Goal: Check status: Check status

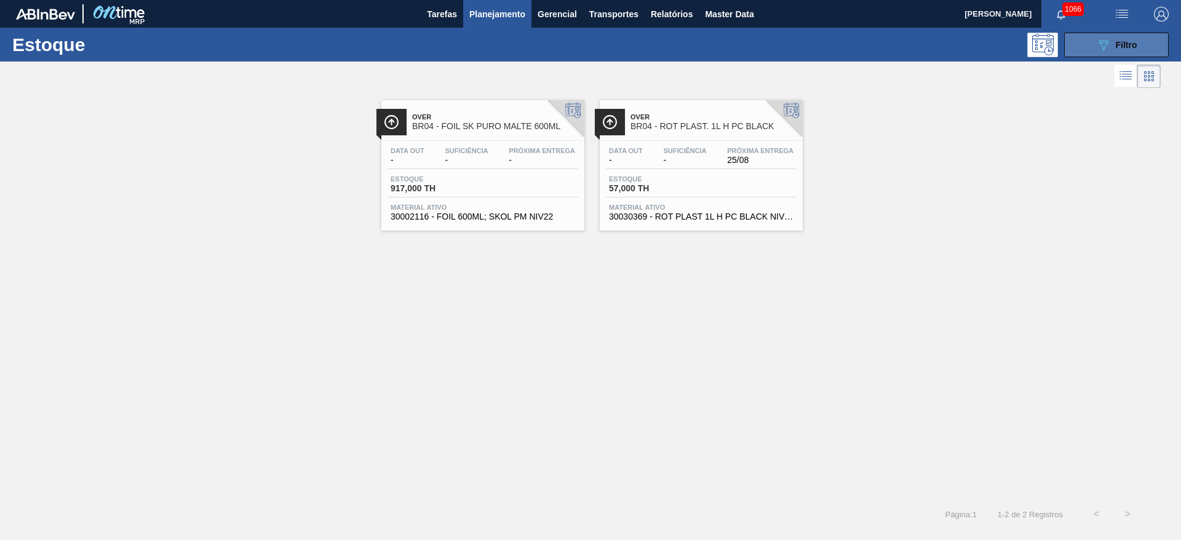
click at [1117, 38] on div "089F7B8B-B2A5-4AFE-B5C0-19BA573D28AC Filtro" at bounding box center [1116, 45] width 41 height 15
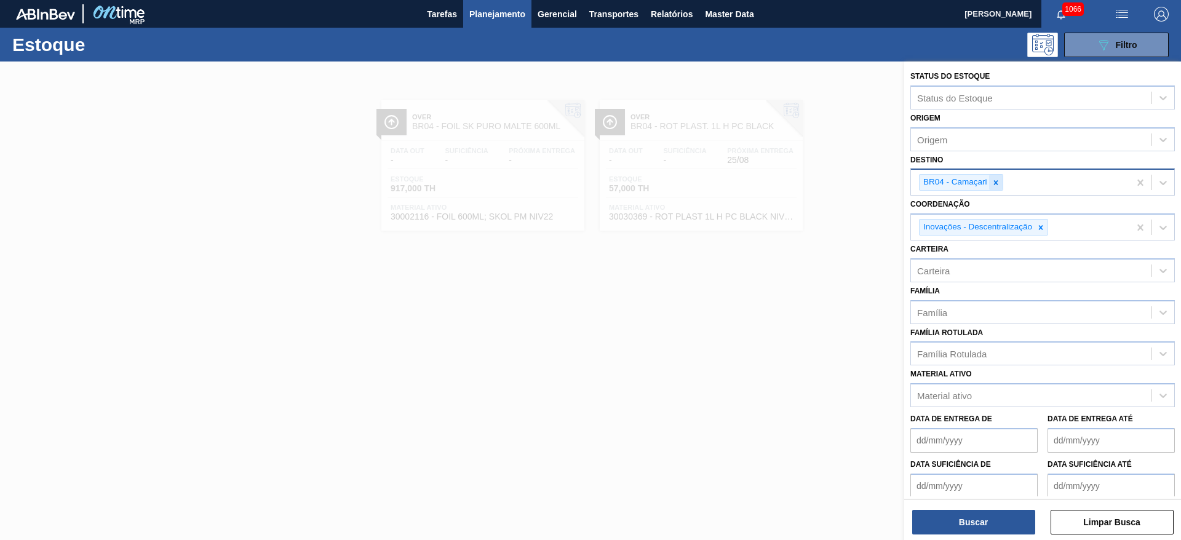
click at [999, 180] on icon at bounding box center [996, 182] width 9 height 9
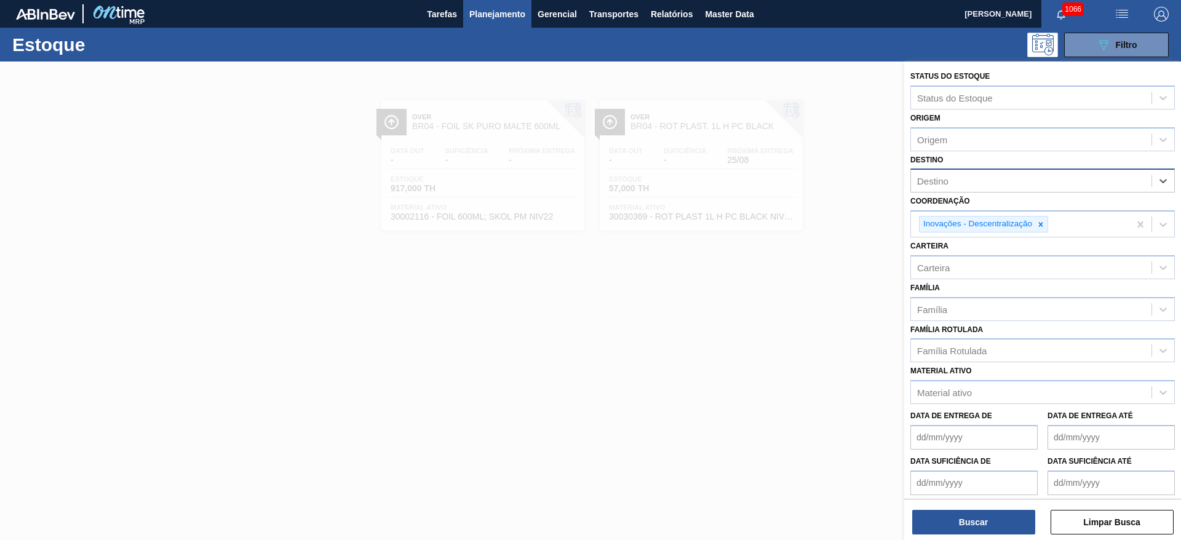
type input "20"
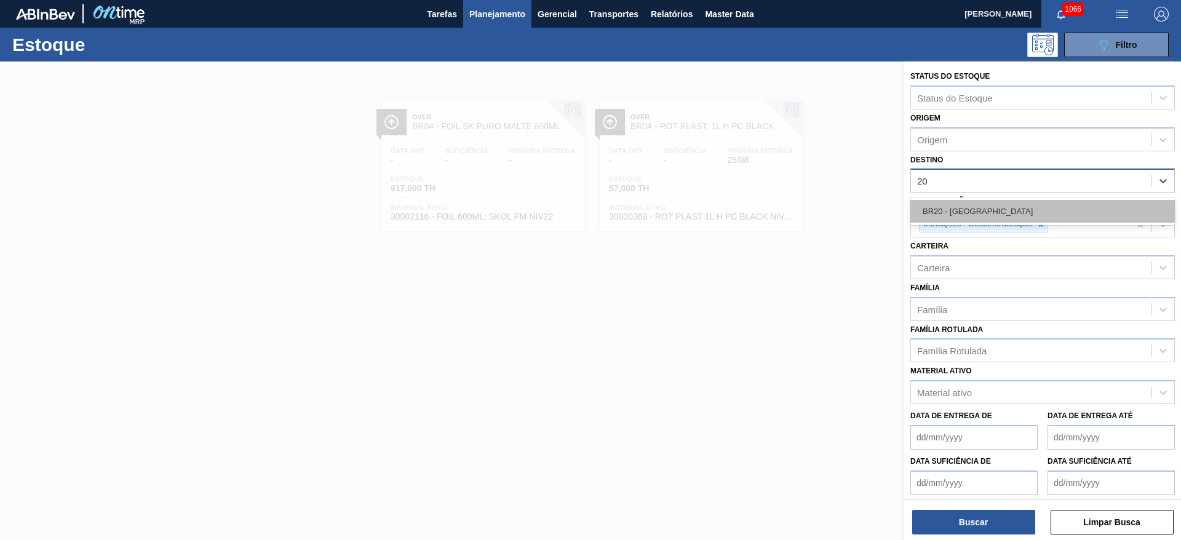
click at [978, 215] on div "BR20 - [GEOGRAPHIC_DATA]" at bounding box center [1043, 211] width 265 height 23
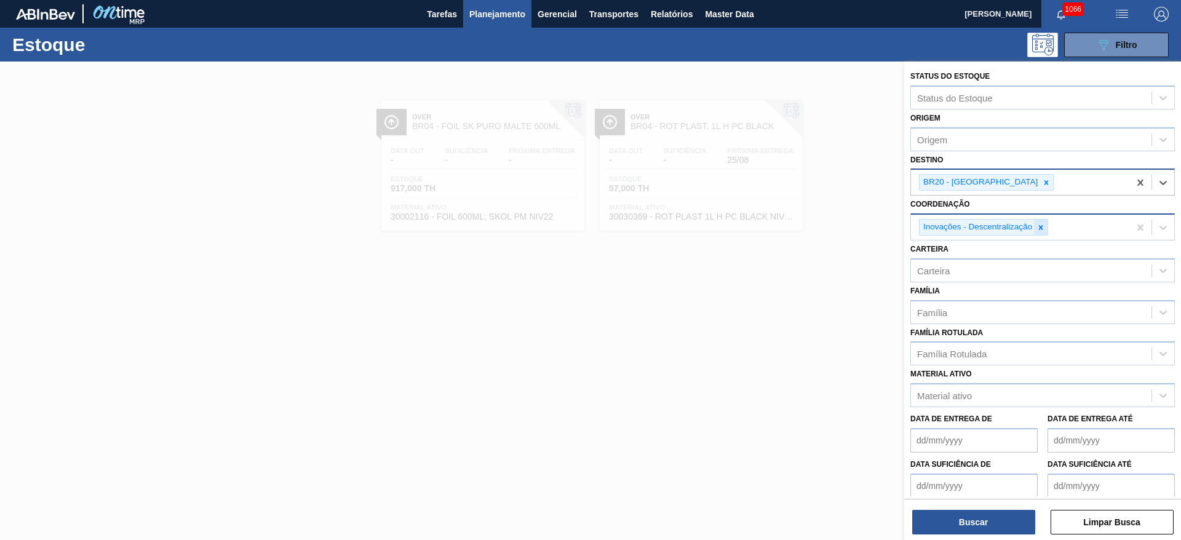
click at [1042, 222] on div at bounding box center [1041, 227] width 14 height 15
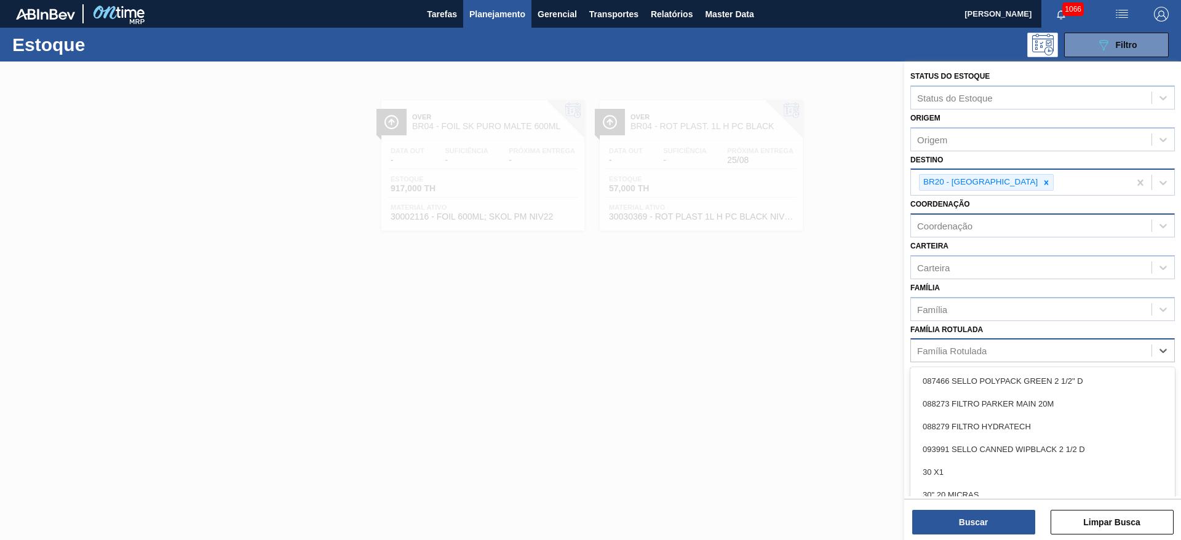
click at [931, 354] on div "Família Rotulada" at bounding box center [952, 351] width 70 height 10
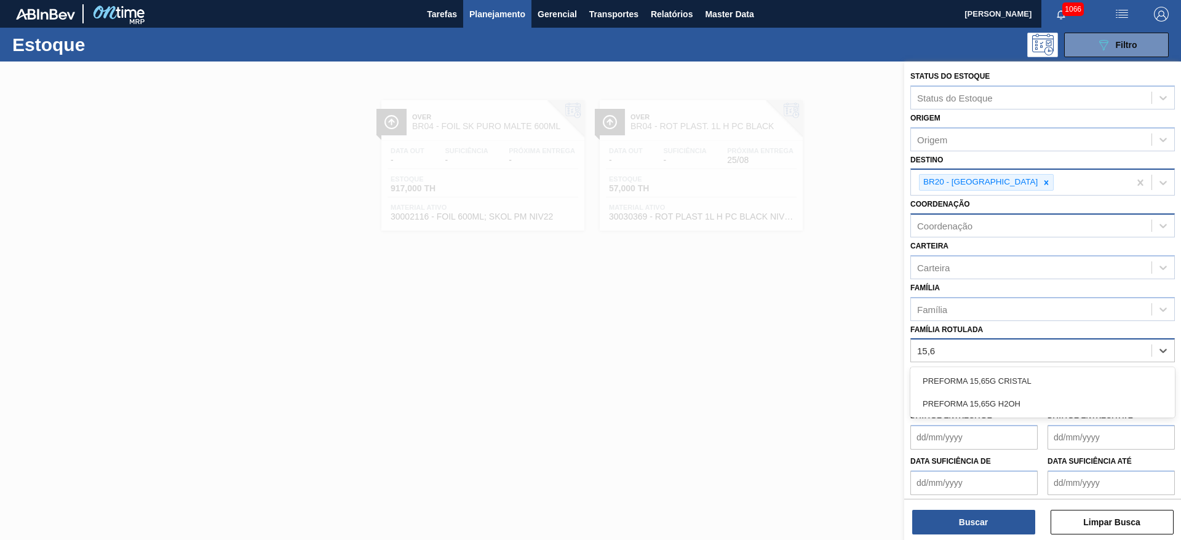
type Rotulada "15,65"
click at [966, 381] on div "PREFORMA 15,65G CRISTAL" at bounding box center [1043, 381] width 265 height 23
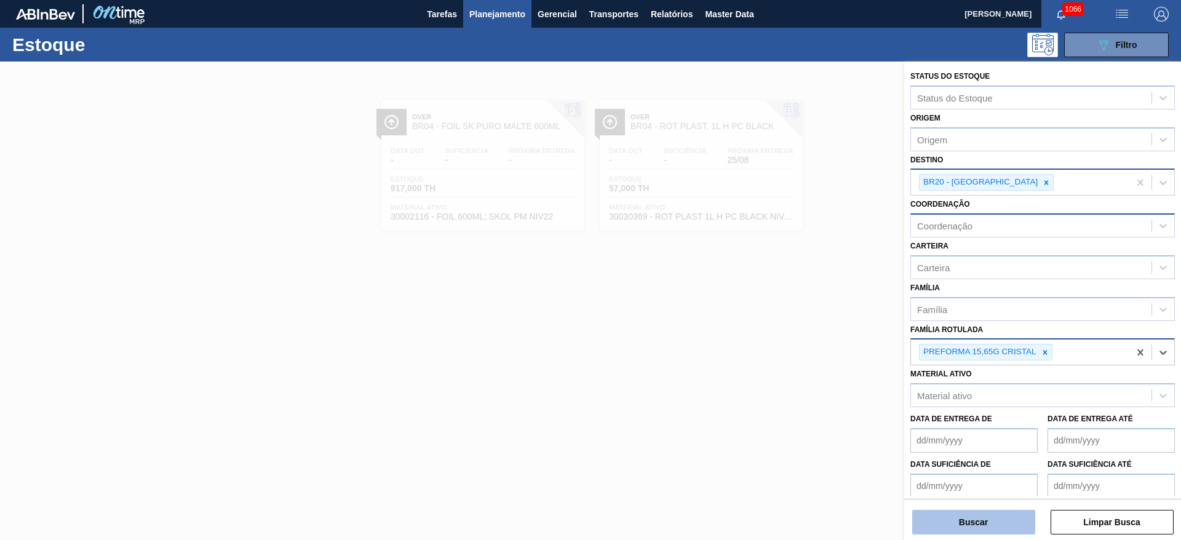
click at [944, 517] on button "Buscar" at bounding box center [973, 522] width 123 height 25
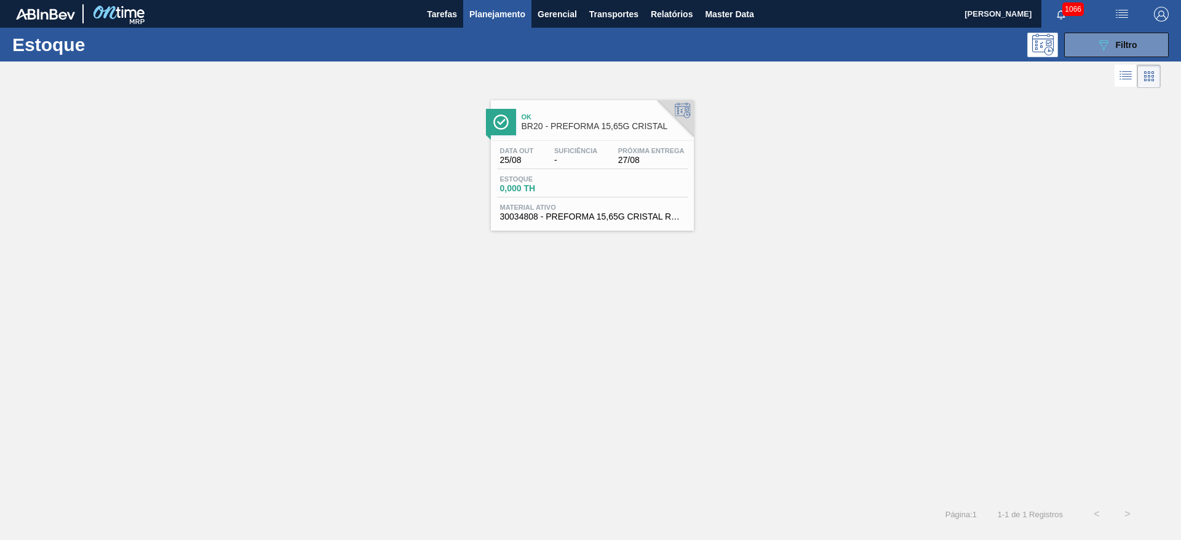
click at [537, 162] on div "Data out 25/08 Suficiência - Próxima Entrega 27/08" at bounding box center [592, 158] width 191 height 22
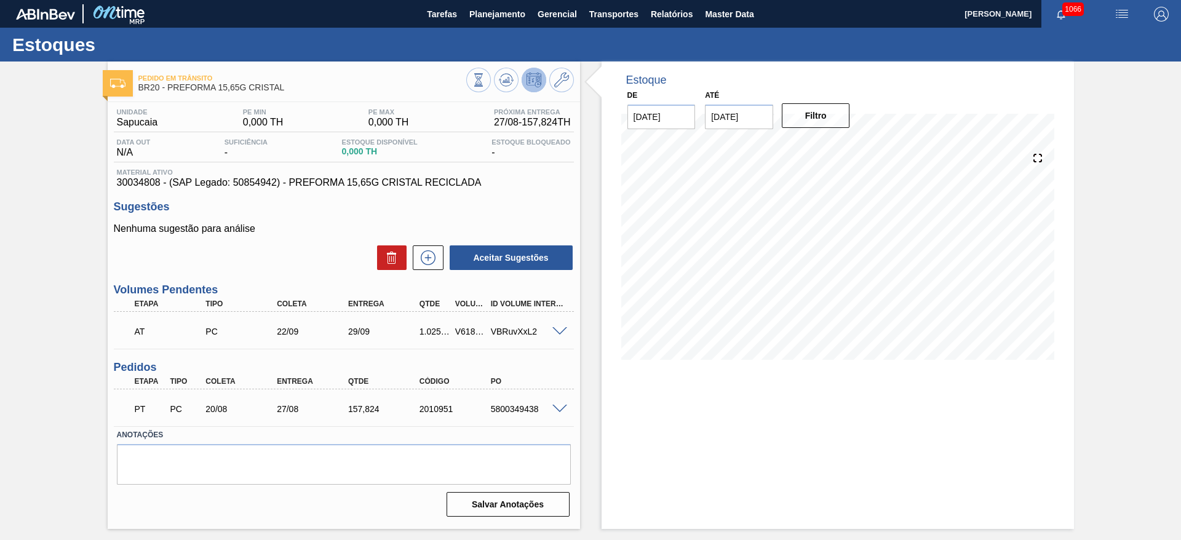
click at [560, 409] on span at bounding box center [559, 409] width 15 height 9
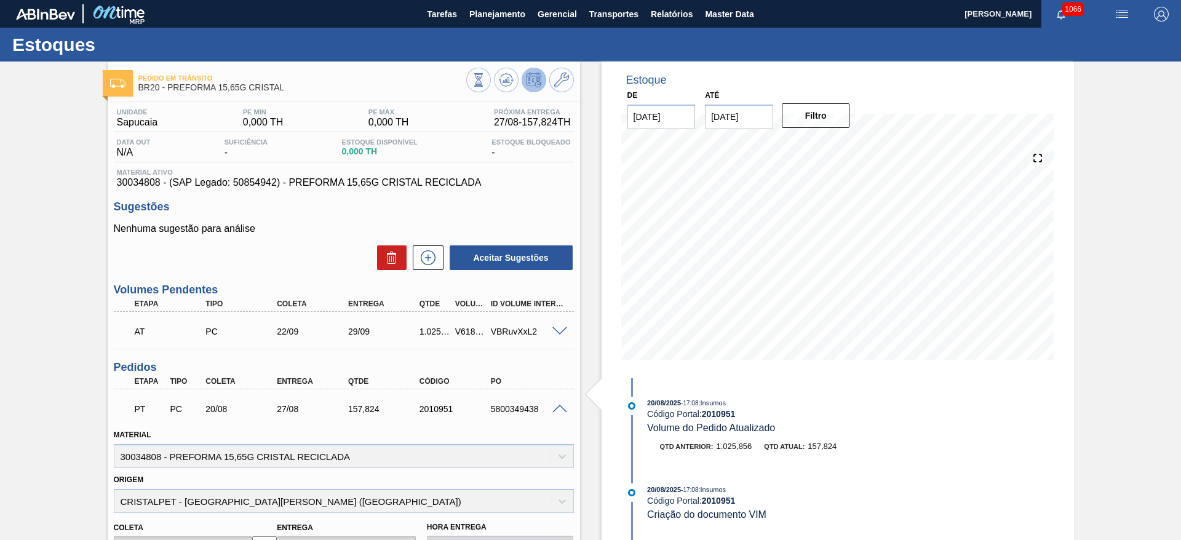
click at [560, 409] on span at bounding box center [559, 409] width 15 height 9
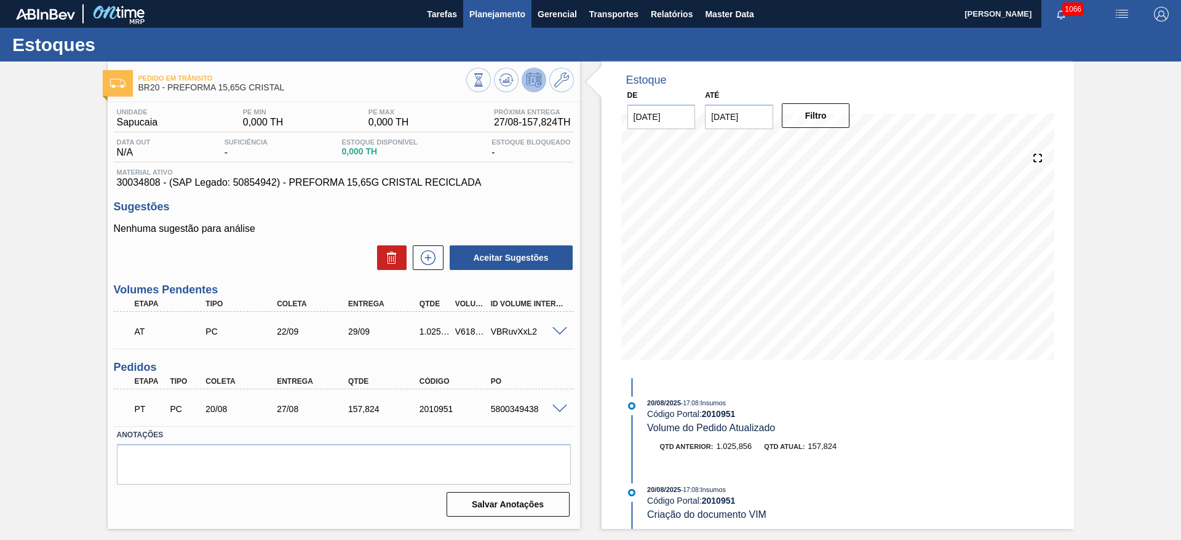
click at [477, 12] on span "Planejamento" at bounding box center [497, 14] width 56 height 15
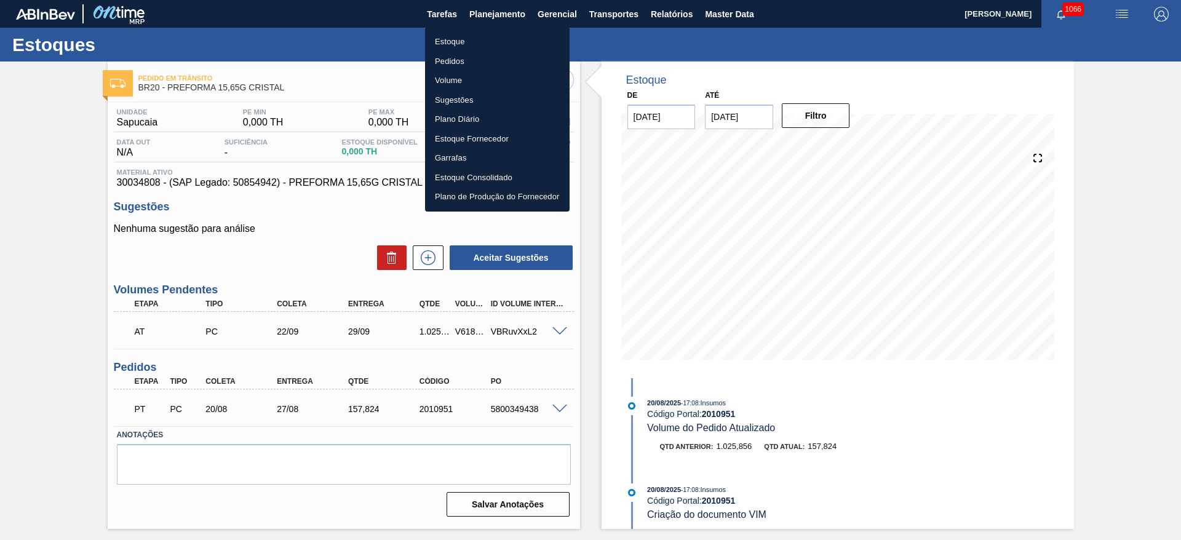
click at [445, 36] on li "Estoque" at bounding box center [497, 42] width 145 height 20
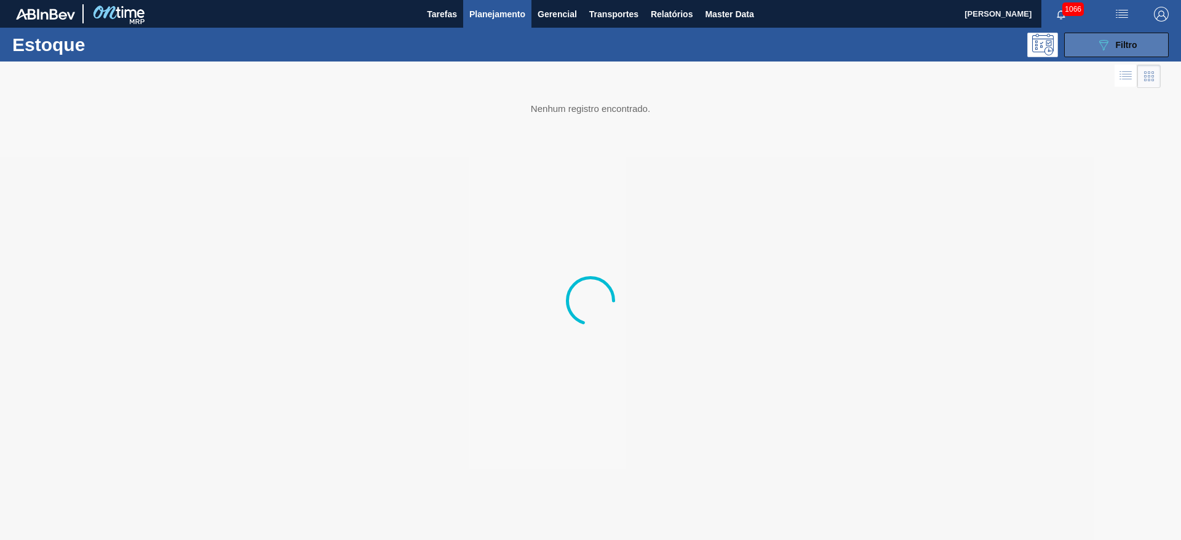
click at [1112, 47] on div "089F7B8B-B2A5-4AFE-B5C0-19BA573D28AC Filtro" at bounding box center [1116, 45] width 41 height 15
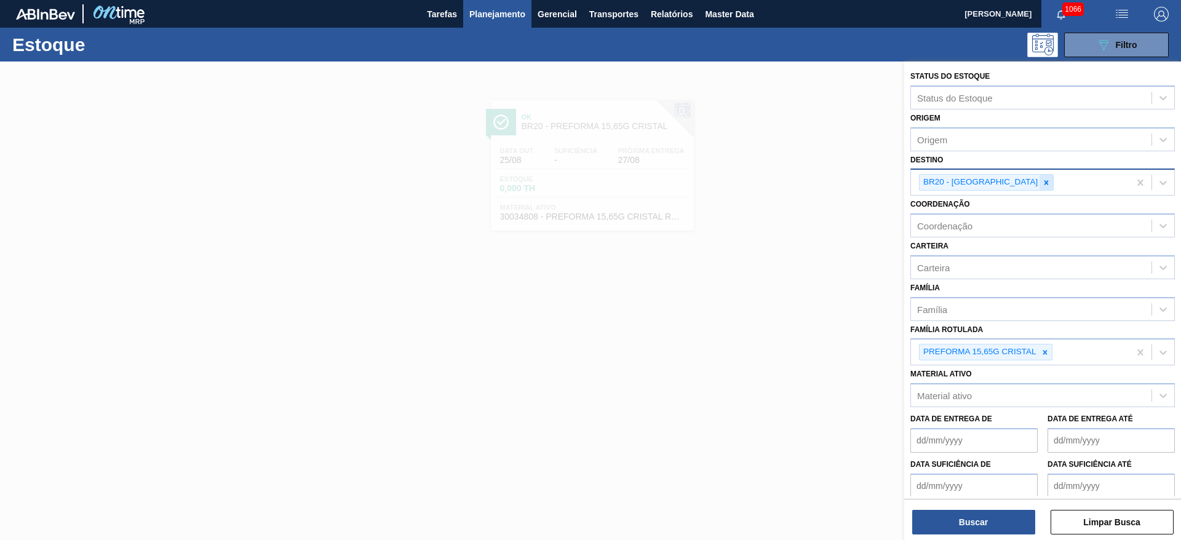
click at [1045, 180] on icon at bounding box center [1047, 182] width 4 height 4
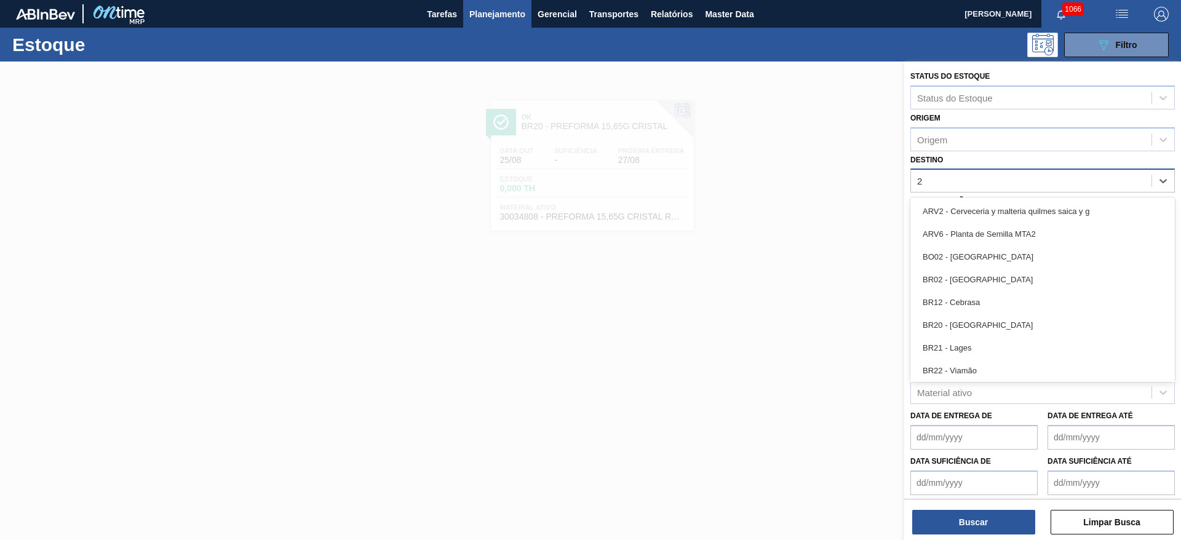
type input "27"
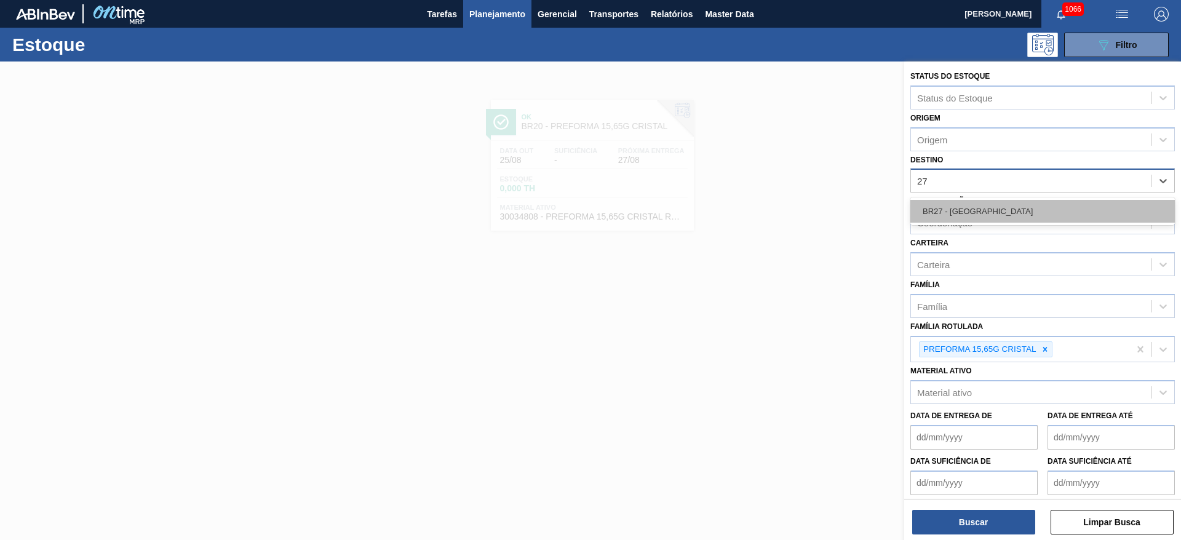
click at [1009, 213] on div "BR27 - [GEOGRAPHIC_DATA]" at bounding box center [1043, 211] width 265 height 23
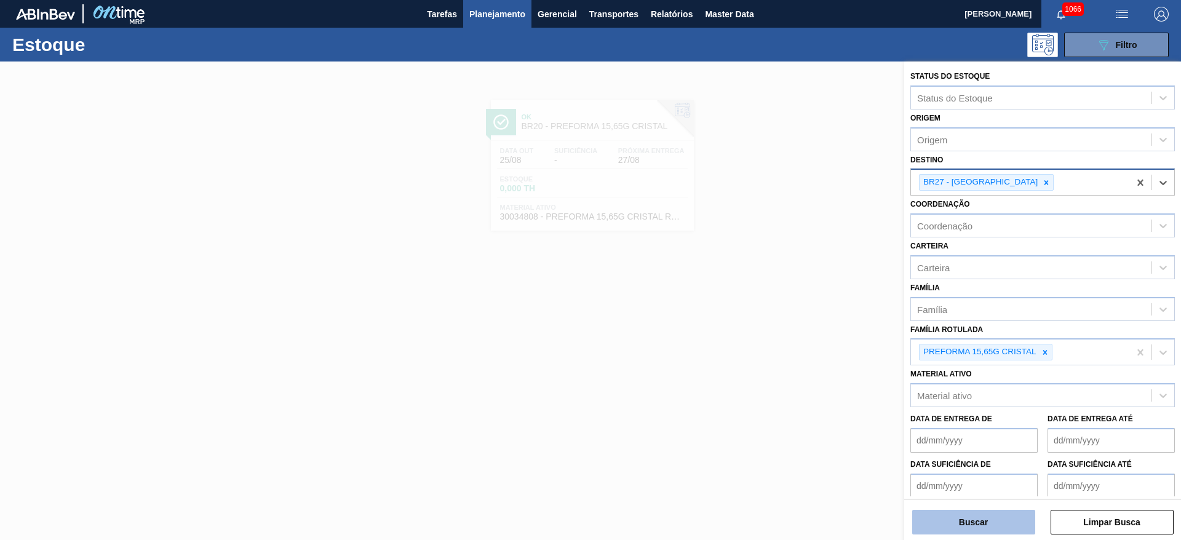
click at [990, 525] on button "Buscar" at bounding box center [973, 522] width 123 height 25
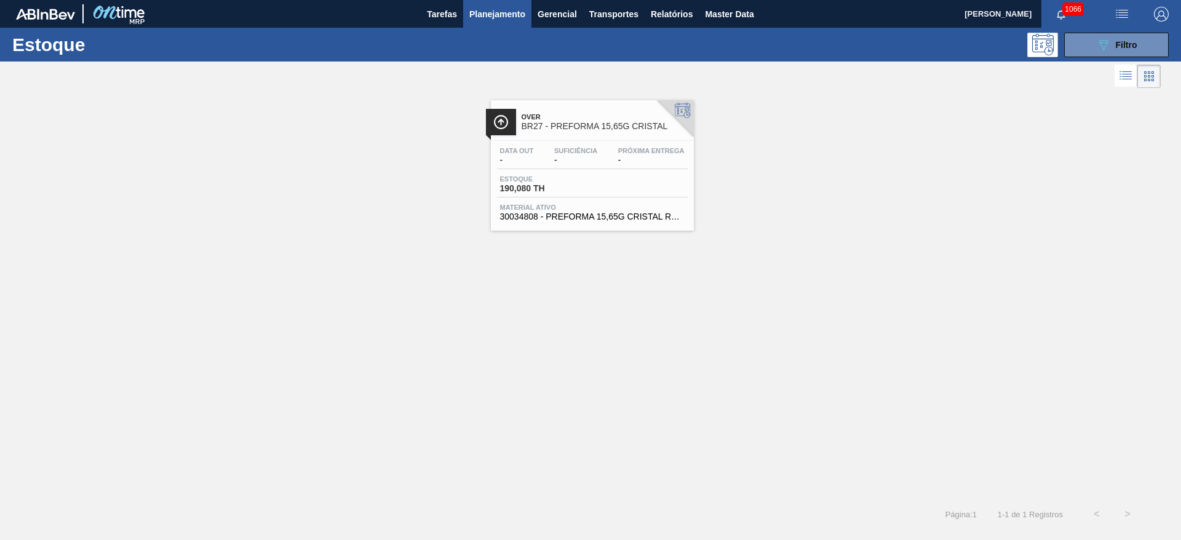
click at [537, 162] on div "Data out -" at bounding box center [517, 156] width 40 height 18
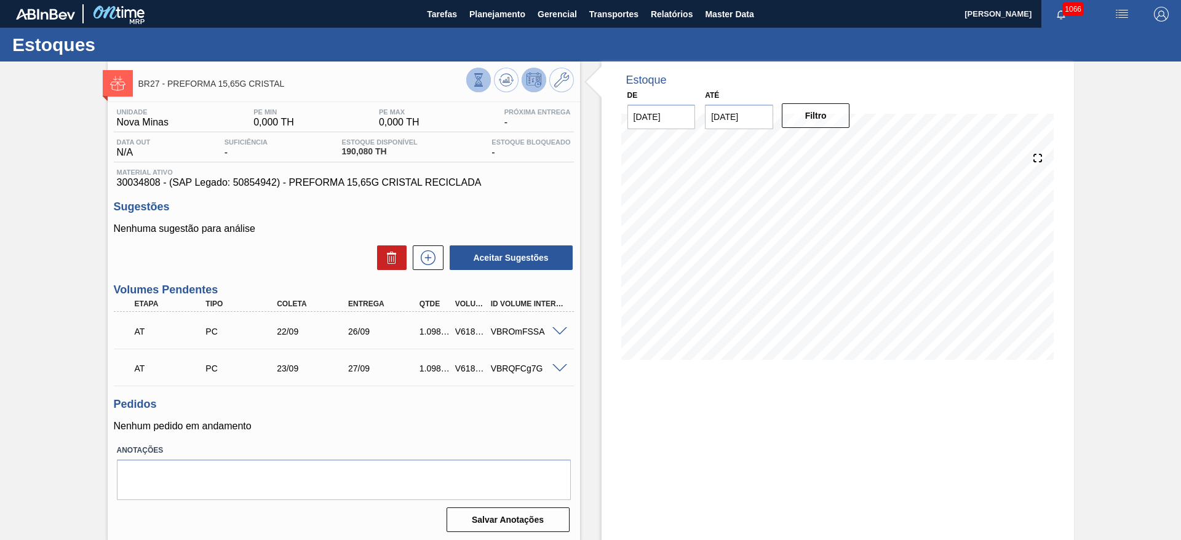
click at [475, 78] on icon at bounding box center [478, 80] width 7 height 12
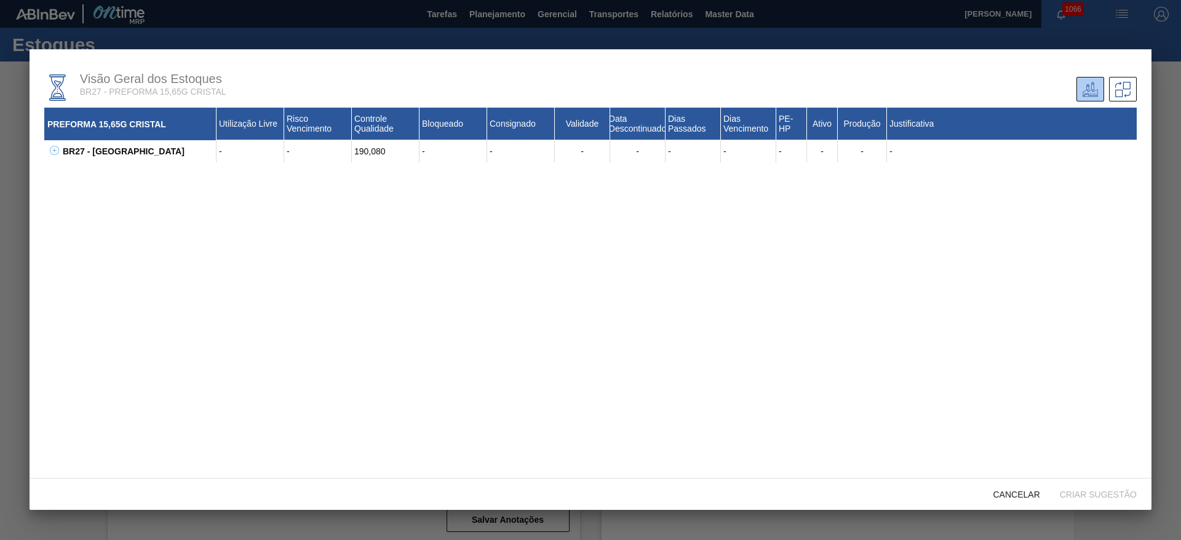
click at [57, 151] on icon at bounding box center [54, 150] width 9 height 9
click at [506, 13] on div at bounding box center [590, 270] width 1181 height 540
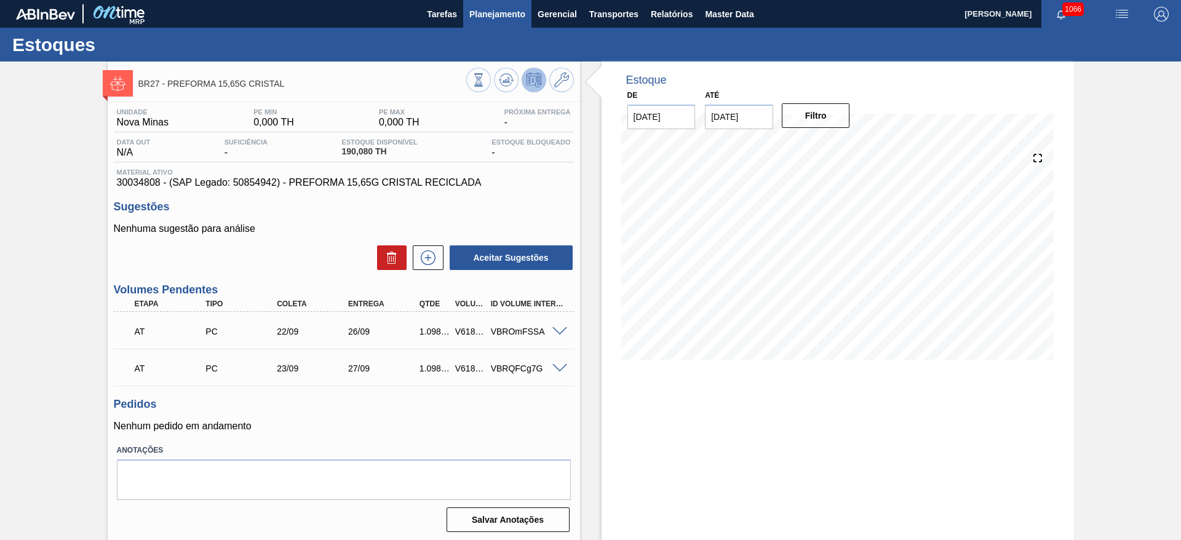
click at [490, 20] on button "Planejamento" at bounding box center [497, 14] width 68 height 28
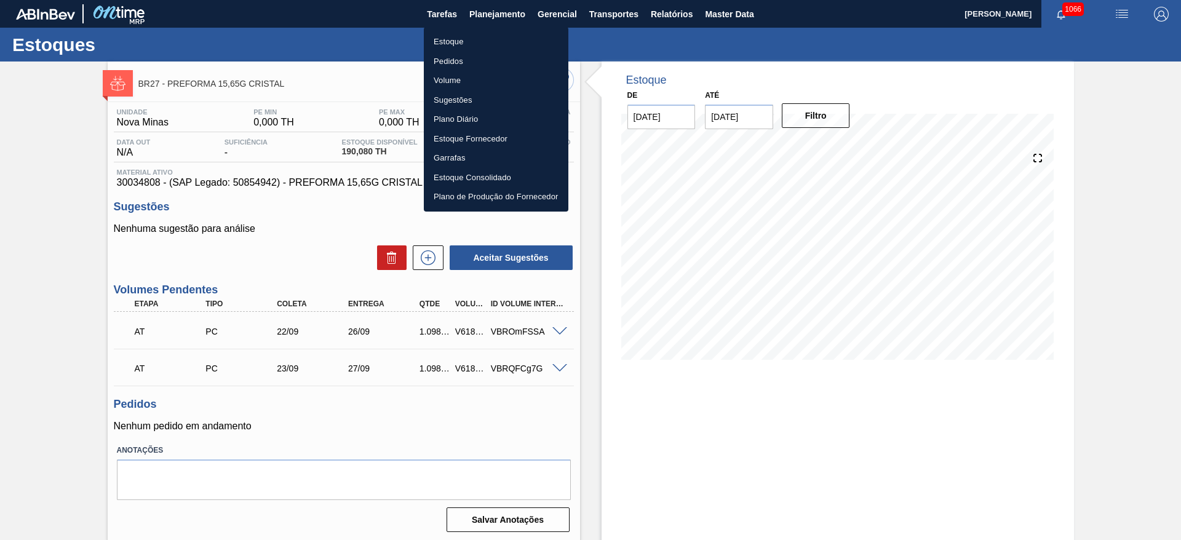
click at [441, 43] on li "Estoque" at bounding box center [496, 42] width 145 height 20
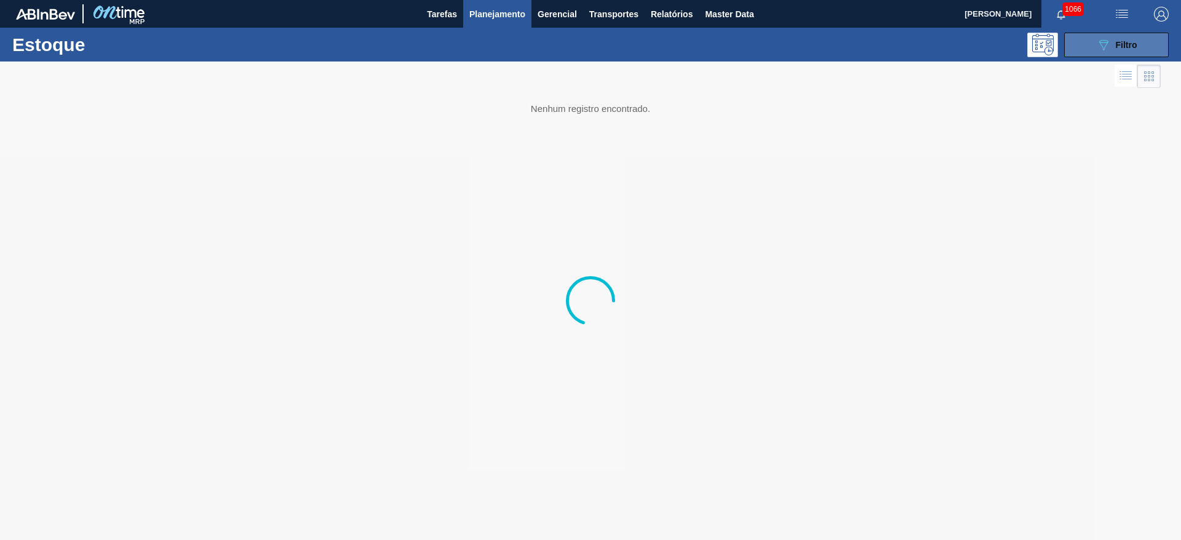
click at [1105, 42] on icon at bounding box center [1103, 45] width 9 height 10
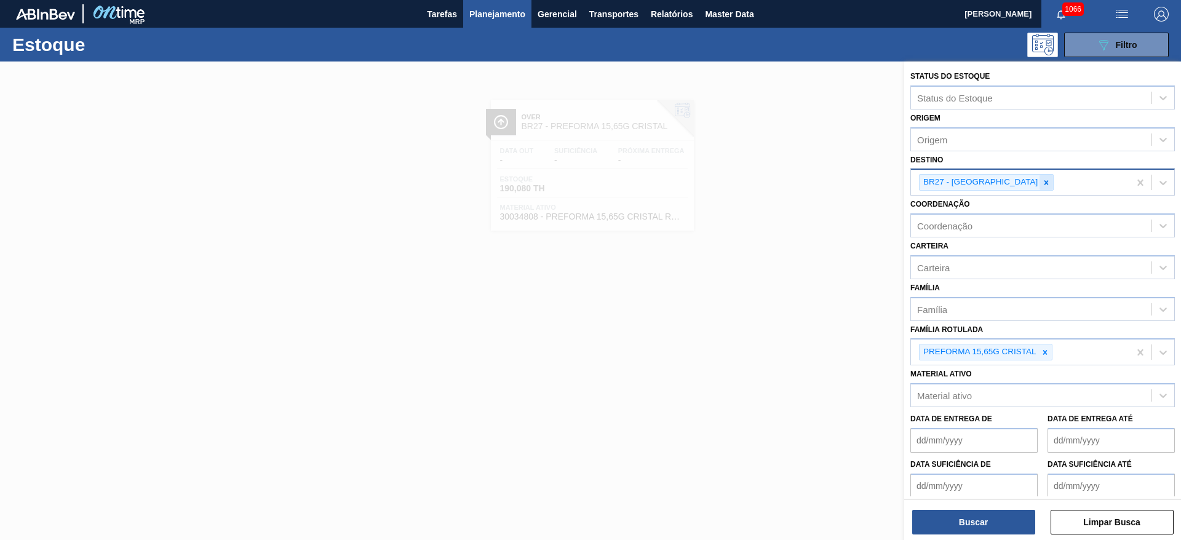
click at [1042, 178] on icon at bounding box center [1046, 182] width 9 height 9
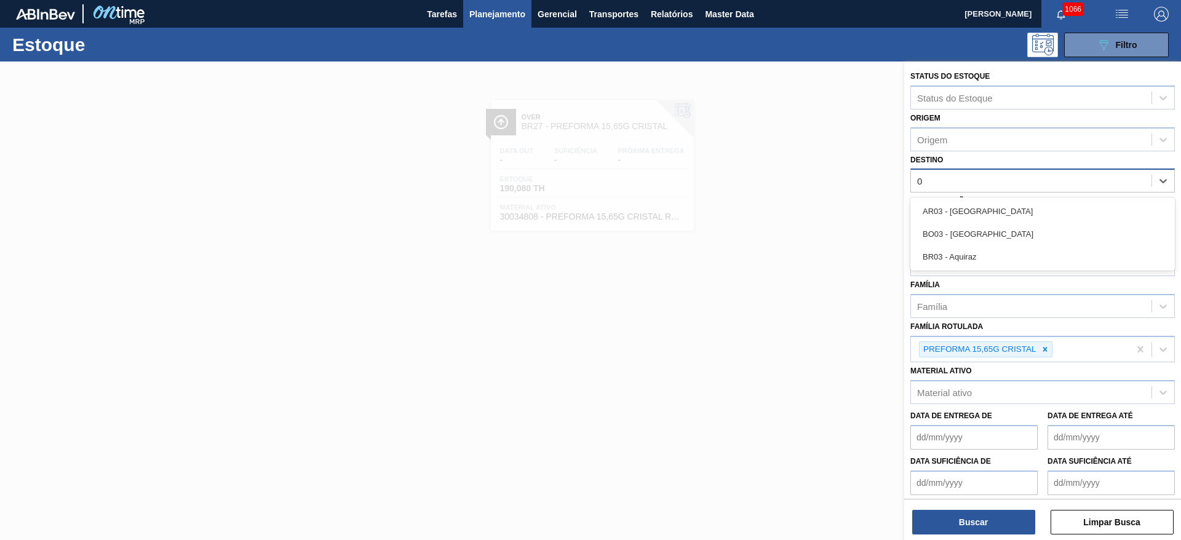
type input "03"
click at [978, 257] on div "BR03 - Aquiraz" at bounding box center [1043, 256] width 265 height 23
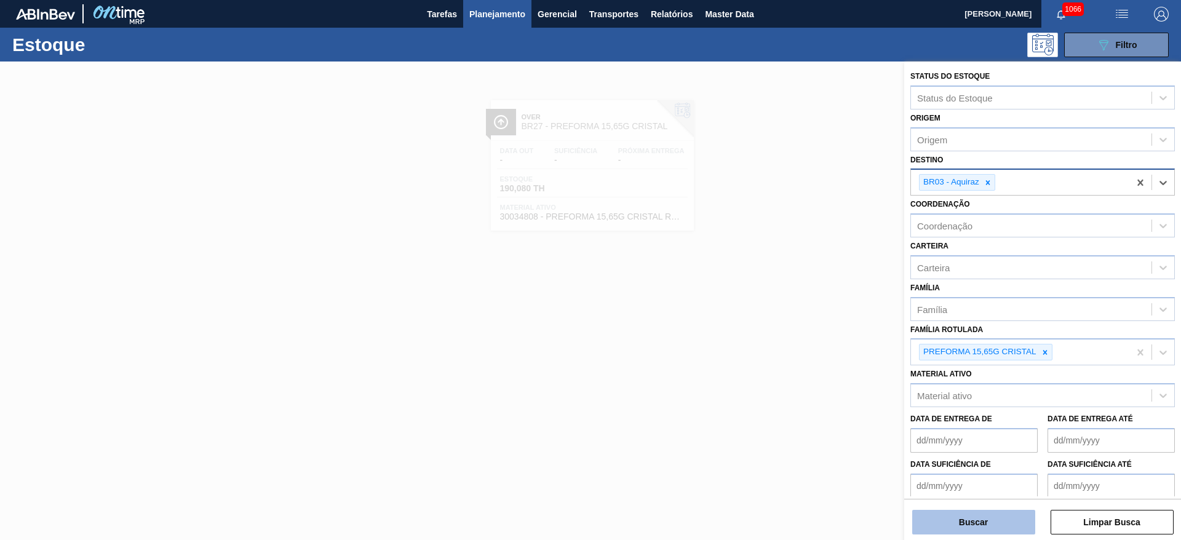
click at [966, 523] on button "Buscar" at bounding box center [973, 522] width 123 height 25
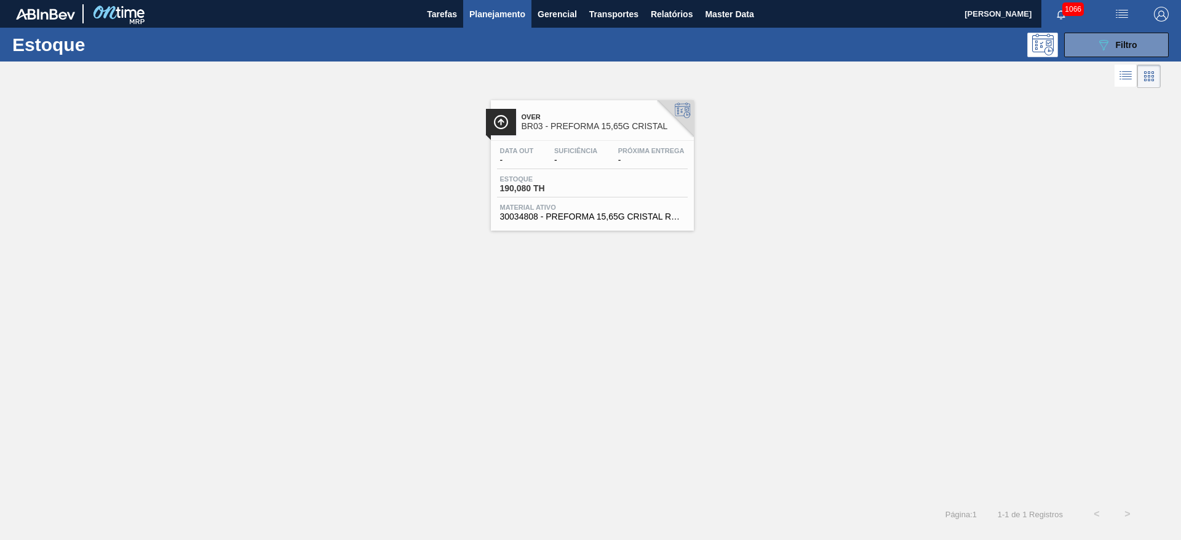
click at [555, 166] on div "Data out - Suficiência - Próxima Entrega -" at bounding box center [592, 158] width 191 height 22
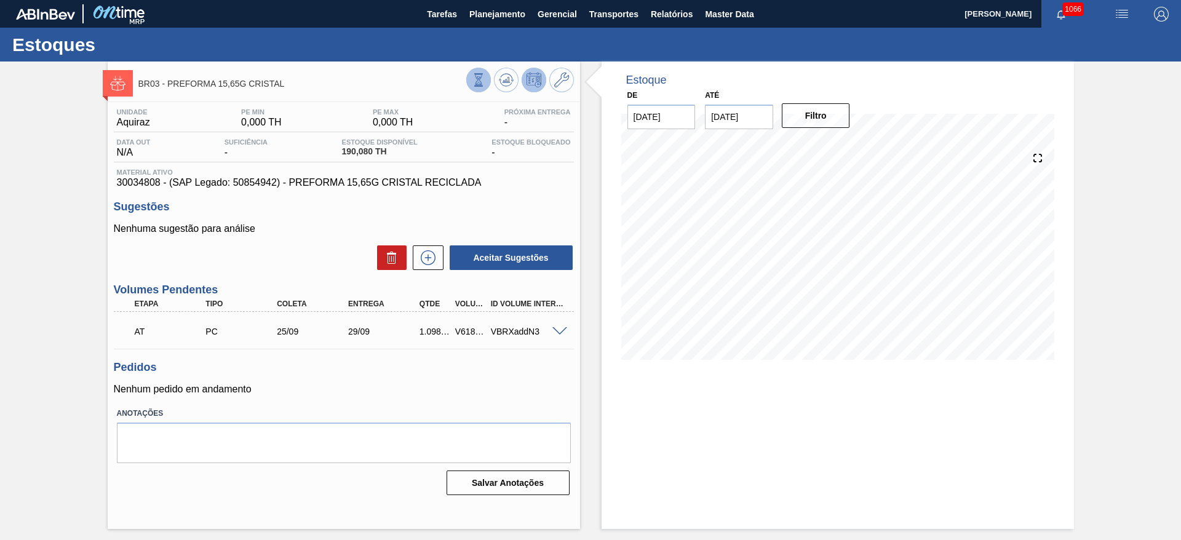
click at [473, 81] on icon at bounding box center [479, 80] width 14 height 14
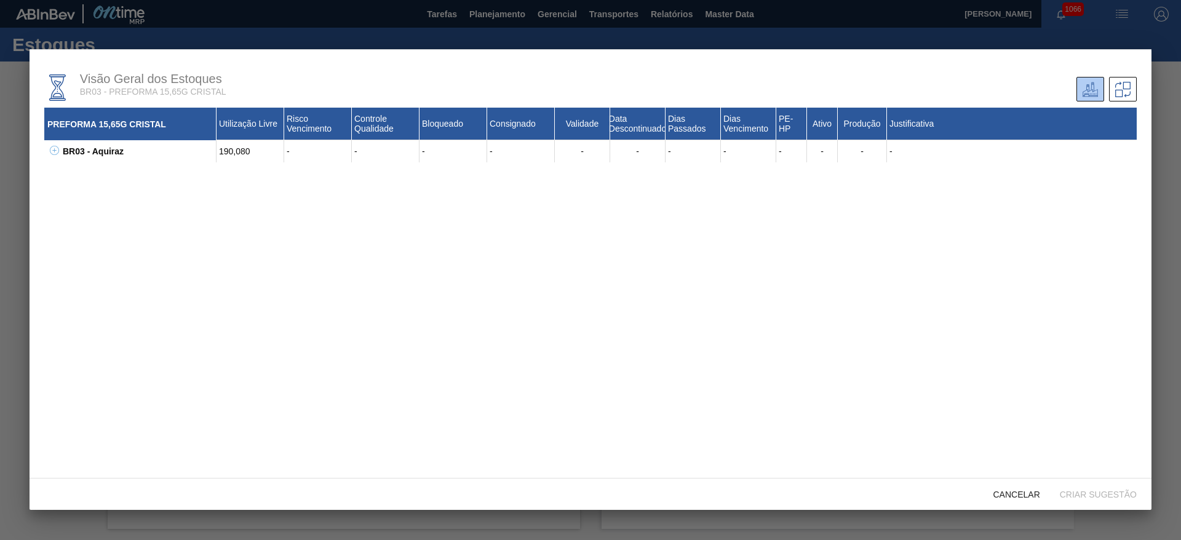
click at [53, 151] on icon at bounding box center [54, 150] width 9 height 9
click at [1035, 490] on span "Cancelar" at bounding box center [1017, 495] width 66 height 10
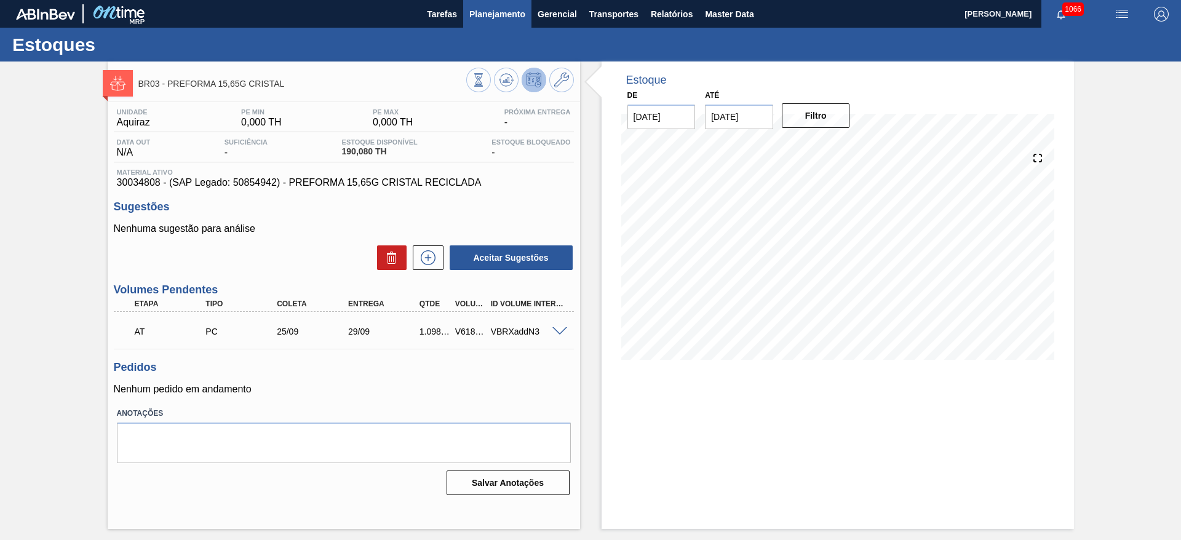
click at [476, 6] on button "Planejamento" at bounding box center [497, 14] width 68 height 28
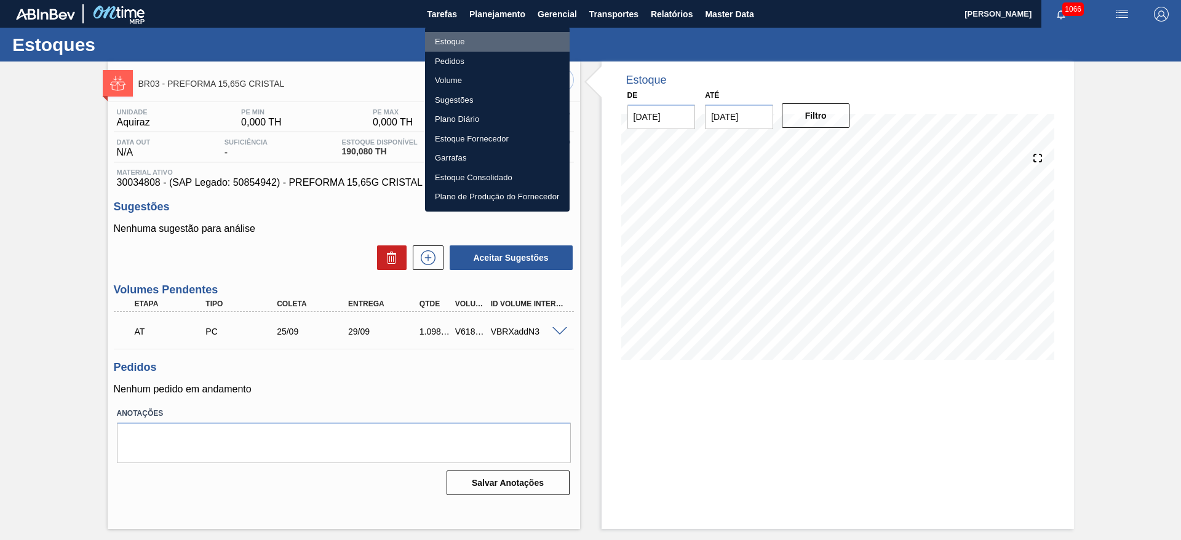
click at [458, 45] on li "Estoque" at bounding box center [497, 42] width 145 height 20
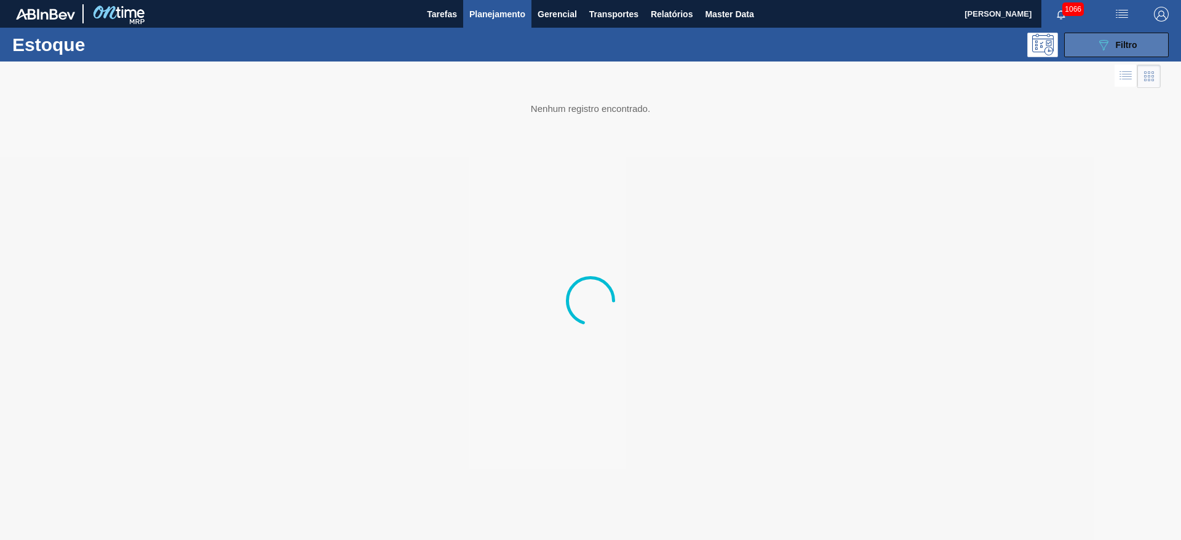
click at [1110, 47] on icon "089F7B8B-B2A5-4AFE-B5C0-19BA573D28AC" at bounding box center [1103, 45] width 15 height 15
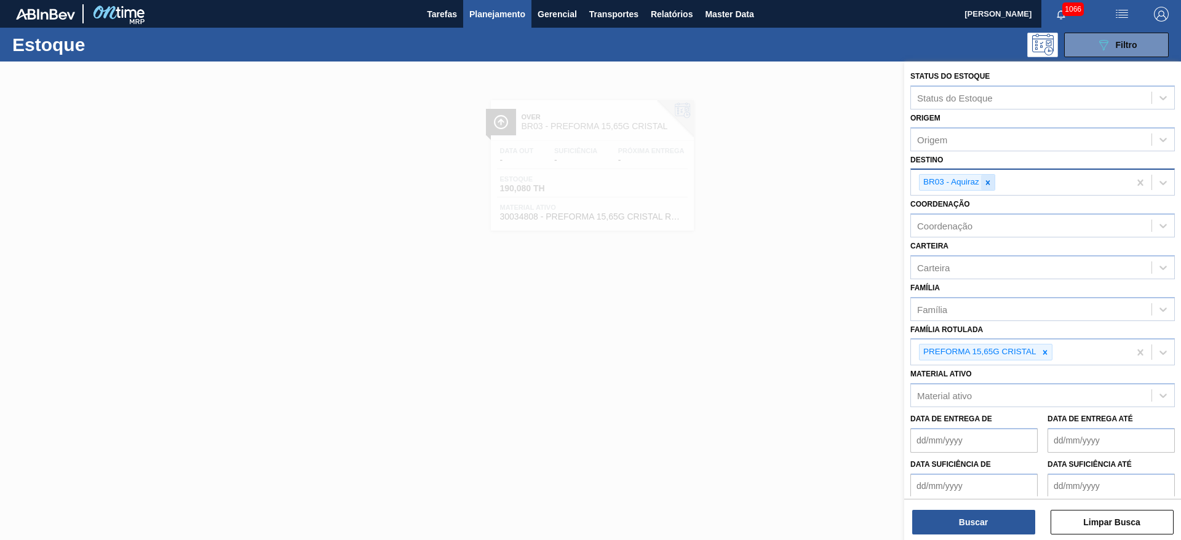
click at [989, 180] on icon at bounding box center [988, 182] width 9 height 9
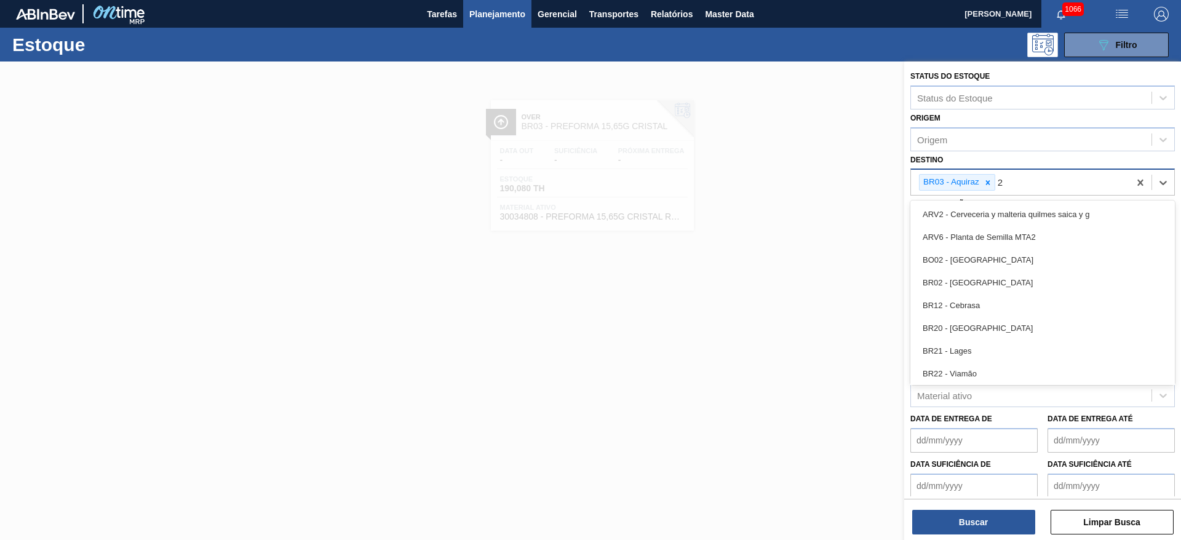
type input "23"
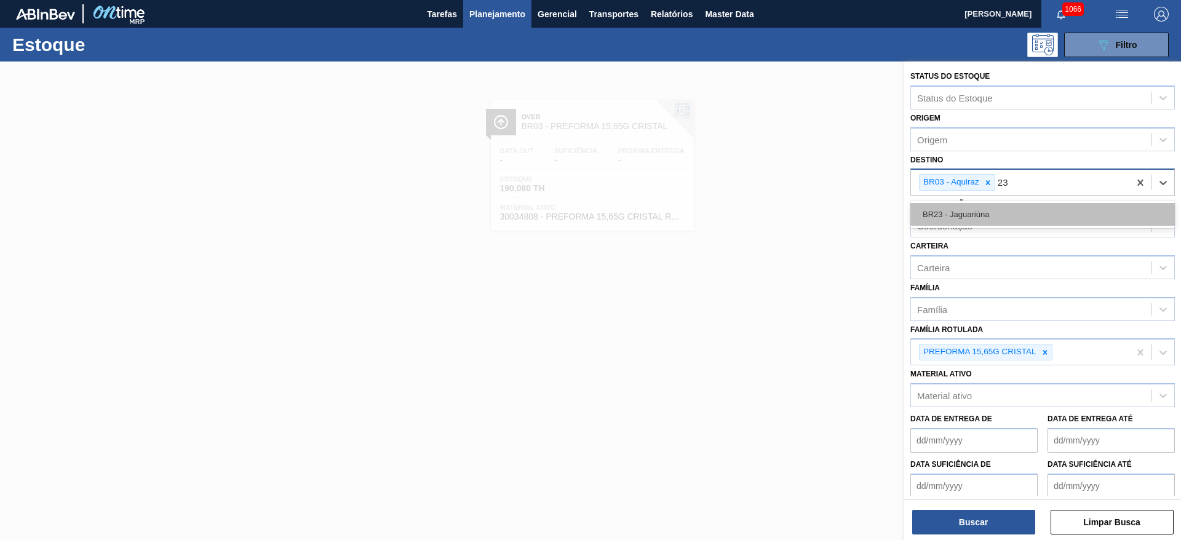
click at [988, 218] on div "BR23 - Jaguariúna" at bounding box center [1043, 214] width 265 height 23
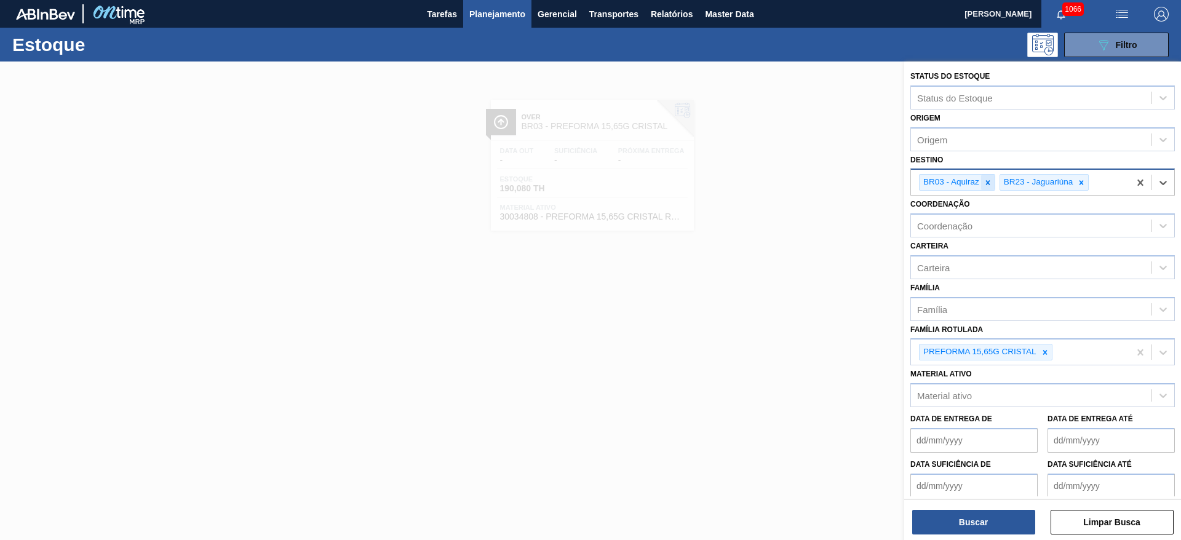
click at [984, 181] on icon at bounding box center [988, 182] width 9 height 9
click at [951, 528] on button "Buscar" at bounding box center [973, 522] width 123 height 25
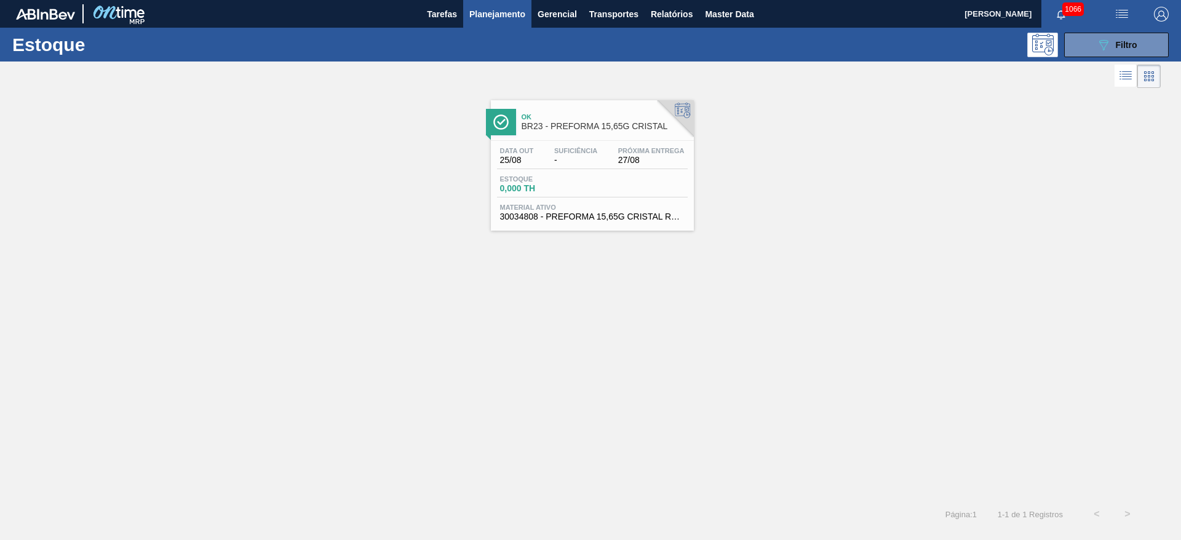
click at [607, 175] on div "Estoque 0,000 TH" at bounding box center [592, 186] width 191 height 22
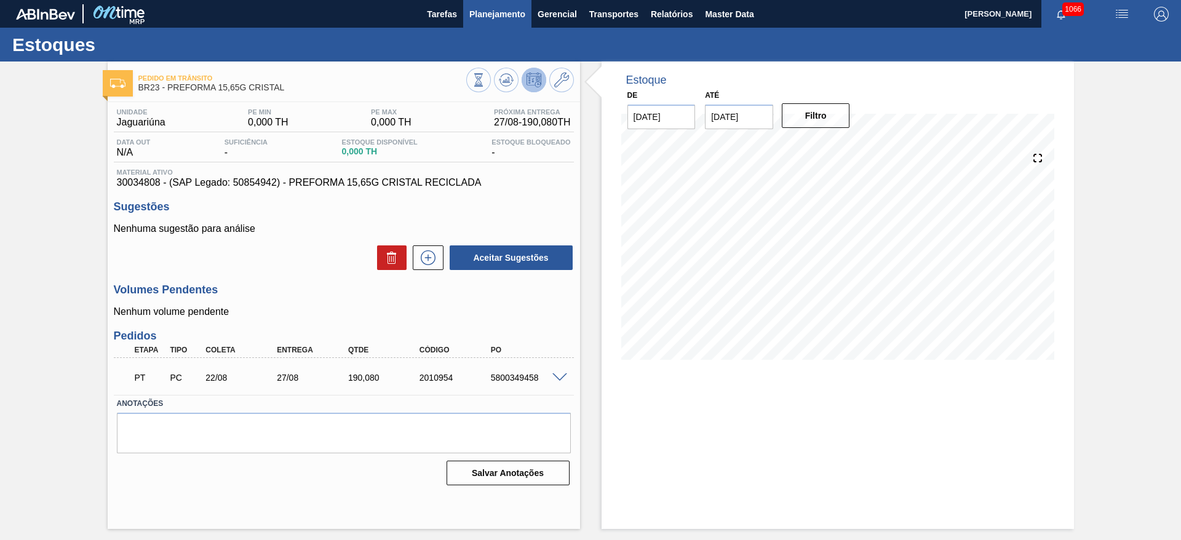
click at [495, 14] on span "Planejamento" at bounding box center [497, 14] width 56 height 15
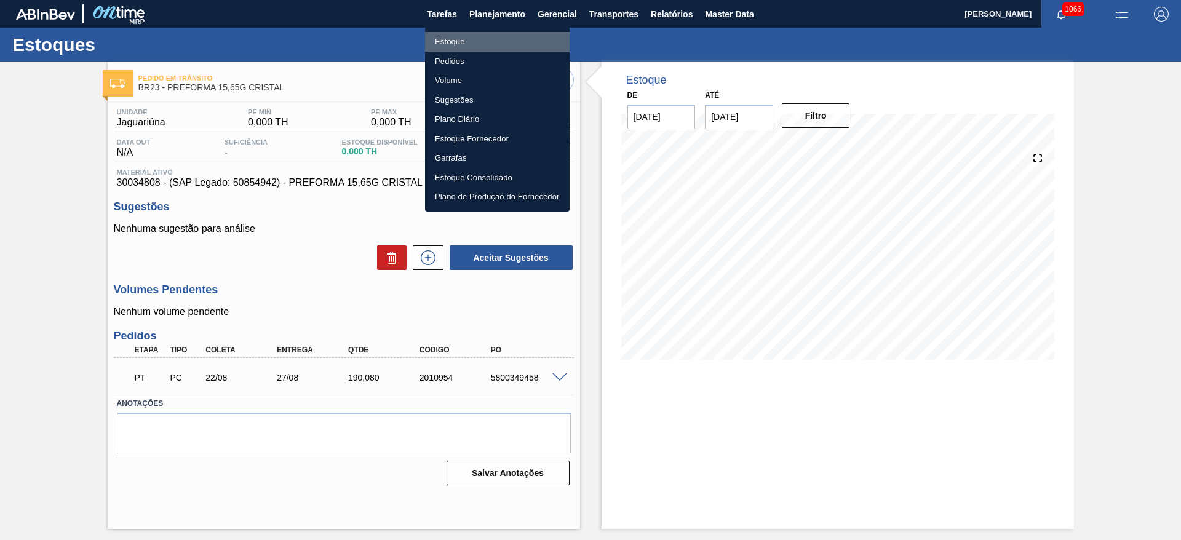
click at [447, 40] on li "Estoque" at bounding box center [497, 42] width 145 height 20
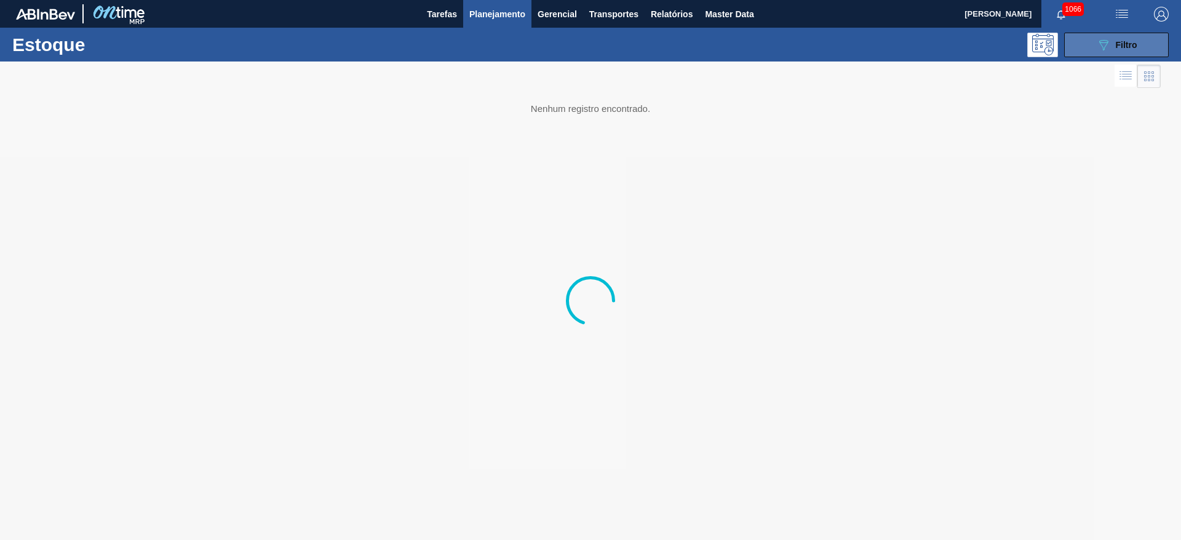
click at [1107, 52] on button "089F7B8B-B2A5-4AFE-B5C0-19BA573D28AC Filtro" at bounding box center [1116, 45] width 105 height 25
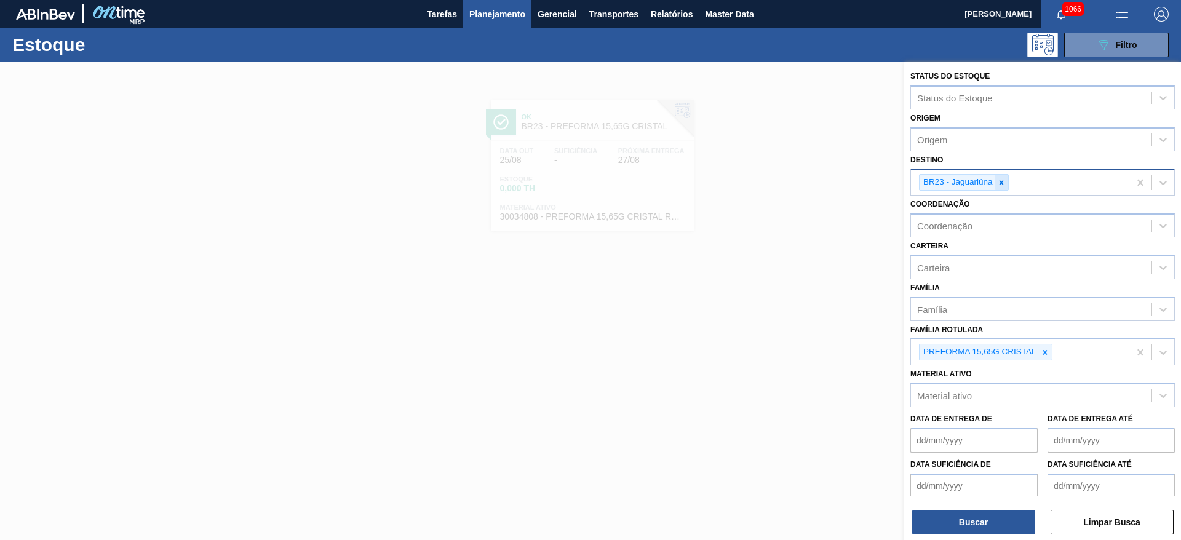
click at [1003, 183] on icon at bounding box center [1001, 182] width 9 height 9
type input "20"
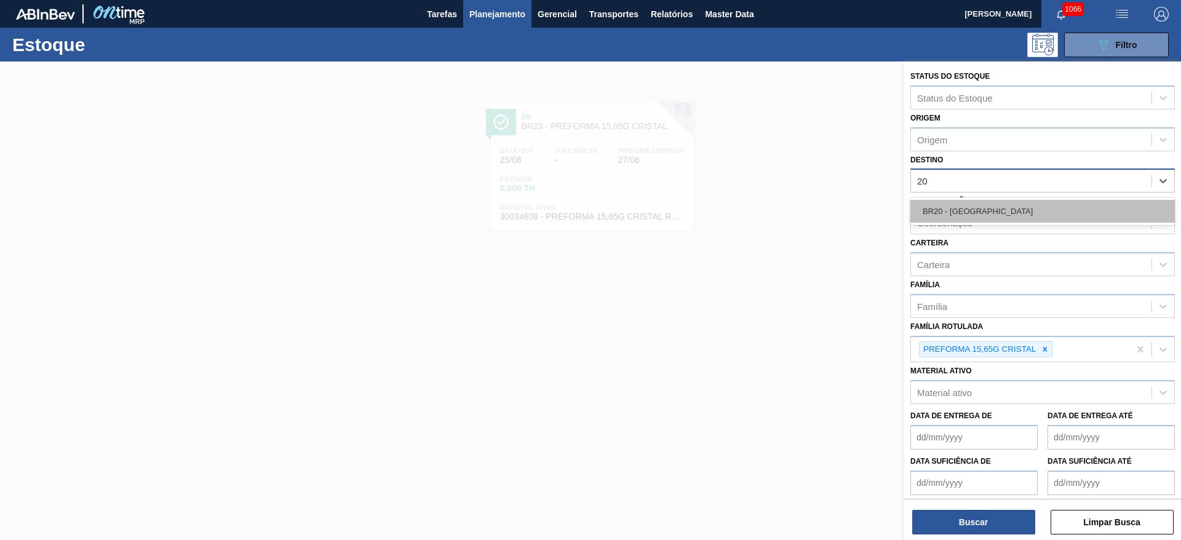
click at [986, 218] on div "BR20 - [GEOGRAPHIC_DATA]" at bounding box center [1043, 211] width 265 height 23
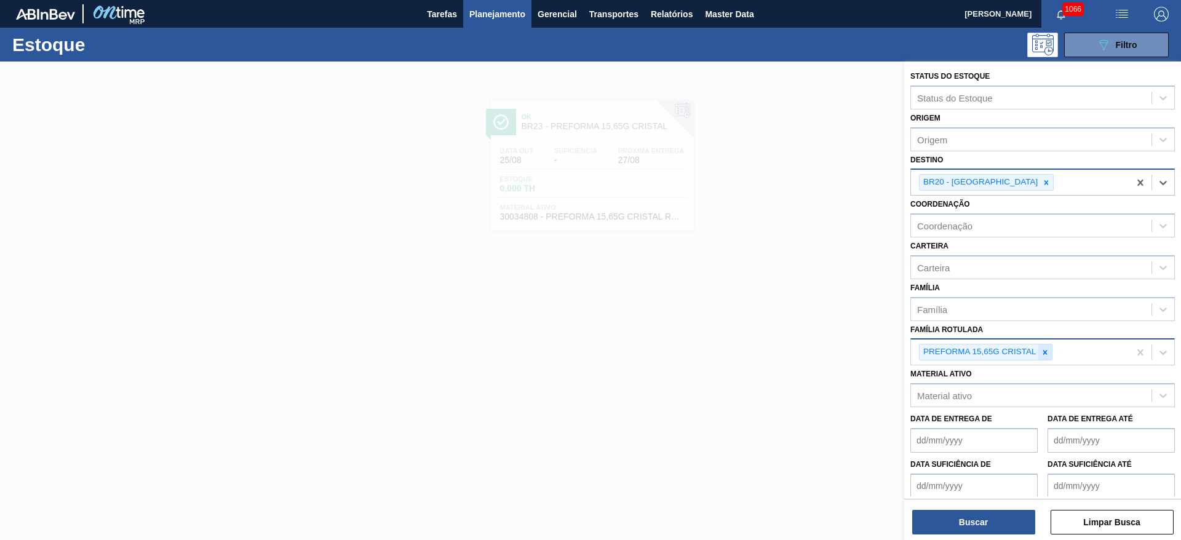
click at [1047, 354] on icon at bounding box center [1045, 352] width 9 height 9
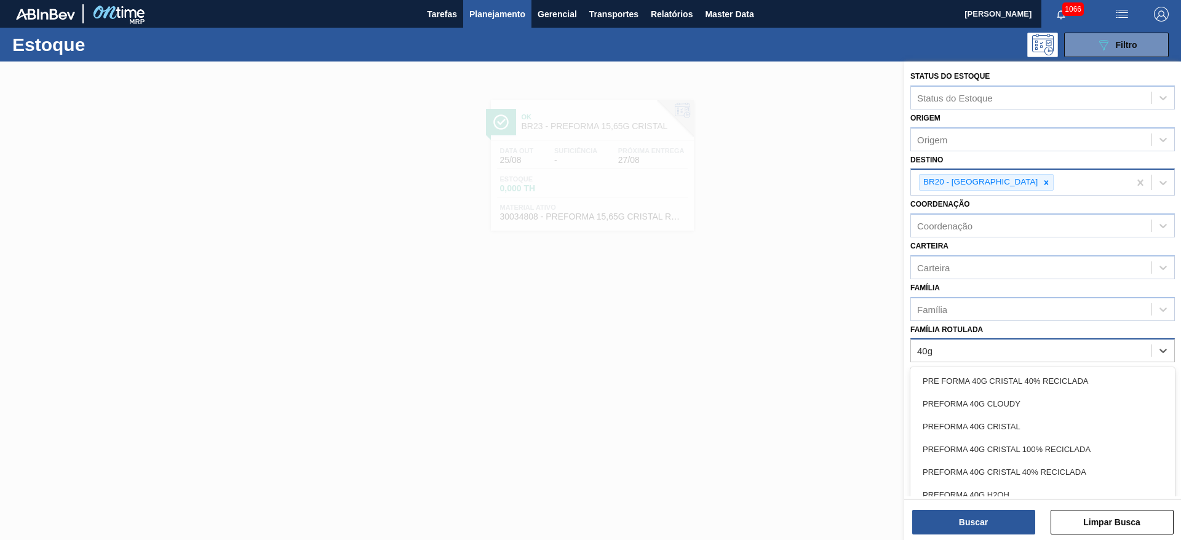
type Rotulada "40g c"
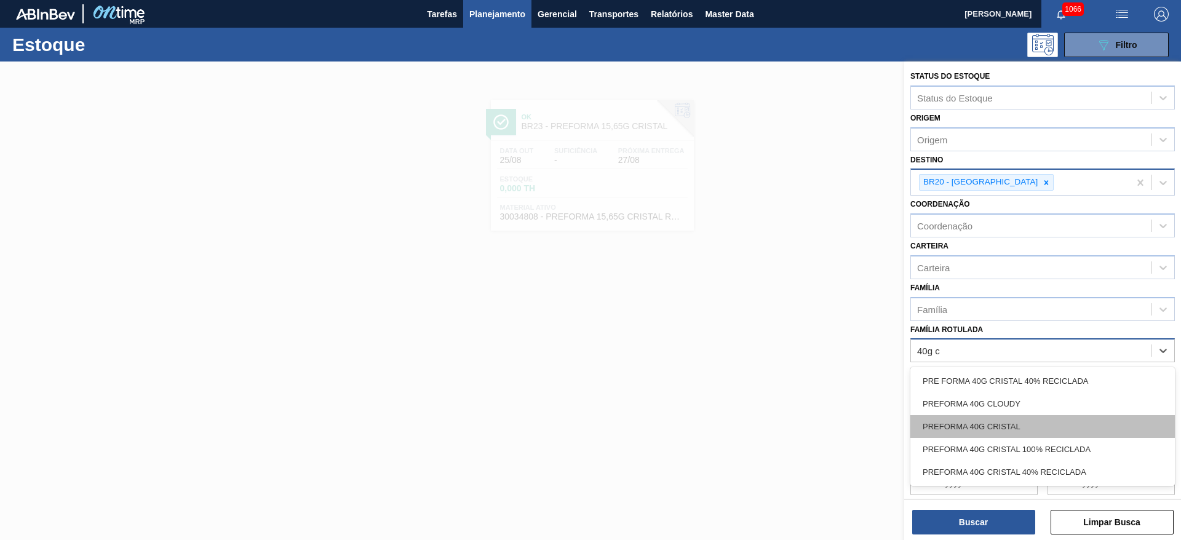
click at [1023, 427] on div "PREFORMA 40G CRISTAL" at bounding box center [1043, 426] width 265 height 23
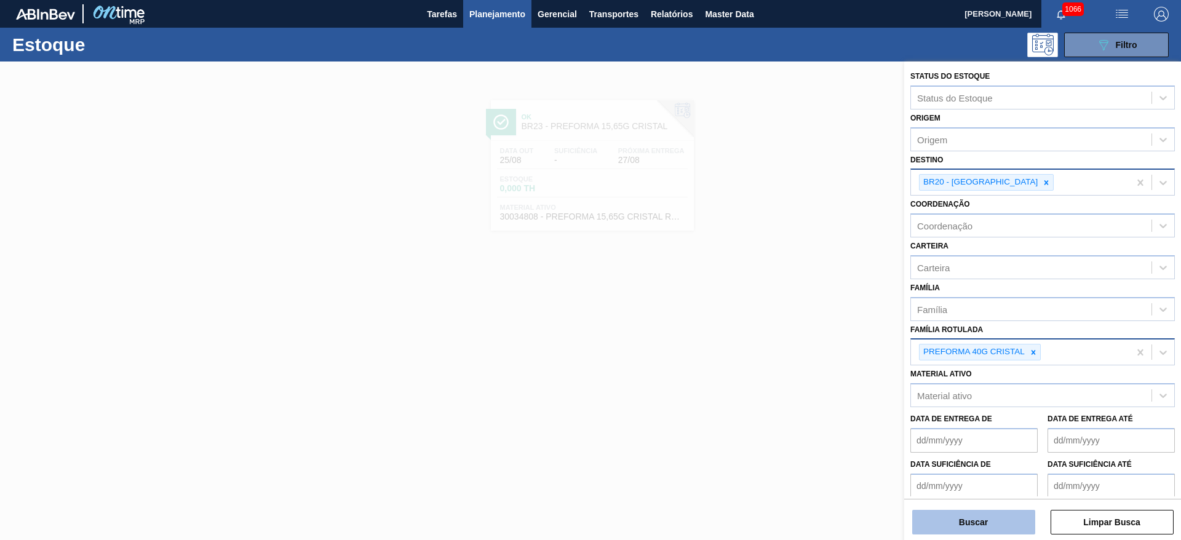
click at [990, 527] on button "Buscar" at bounding box center [973, 522] width 123 height 25
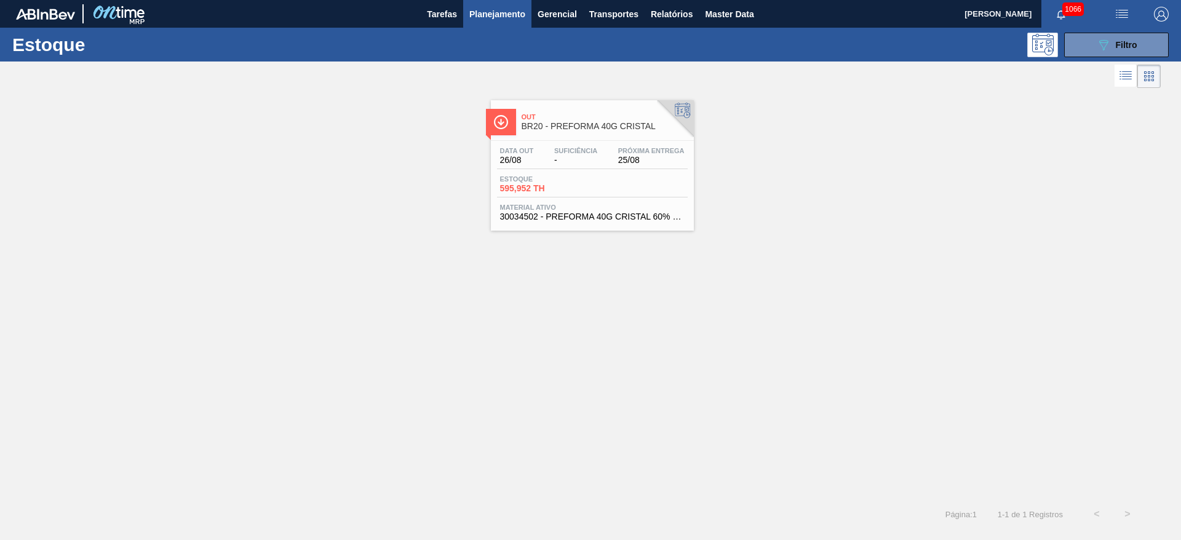
click at [619, 156] on span "25/08" at bounding box center [651, 160] width 66 height 9
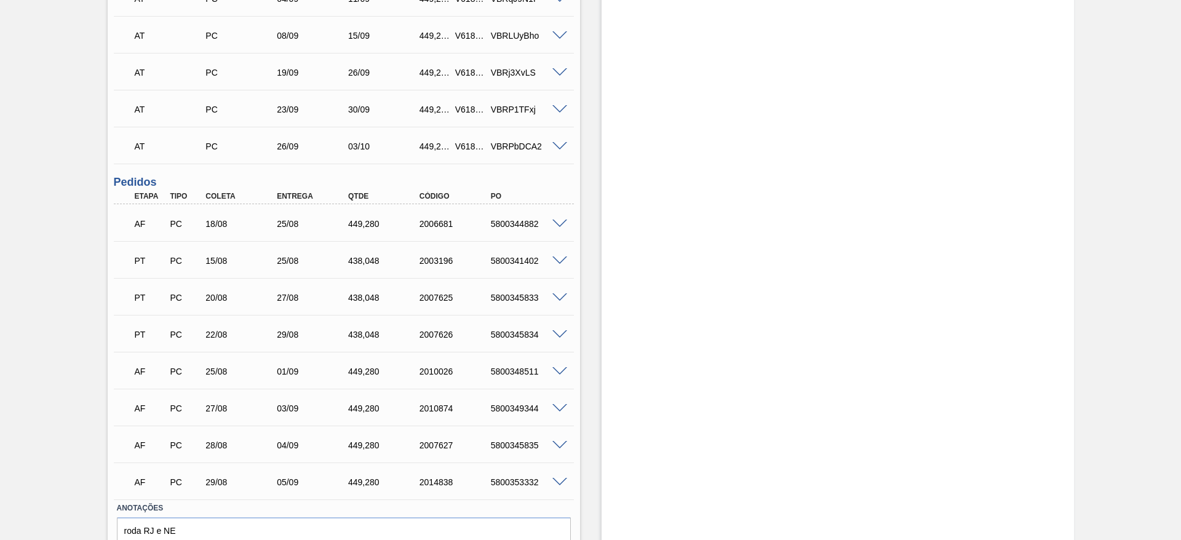
scroll to position [522, 0]
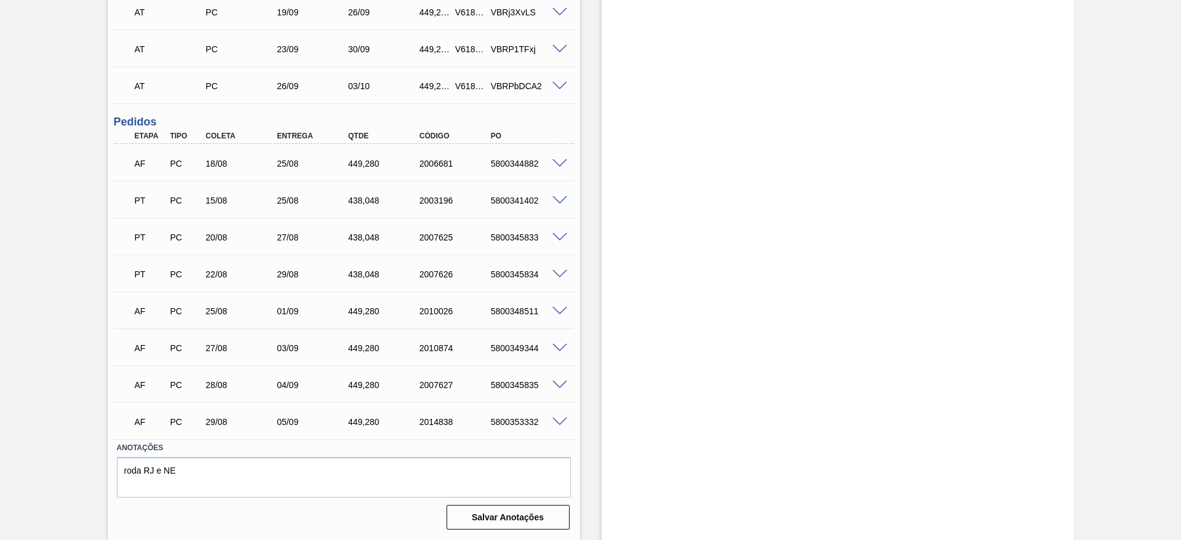
click at [559, 161] on span at bounding box center [559, 163] width 15 height 9
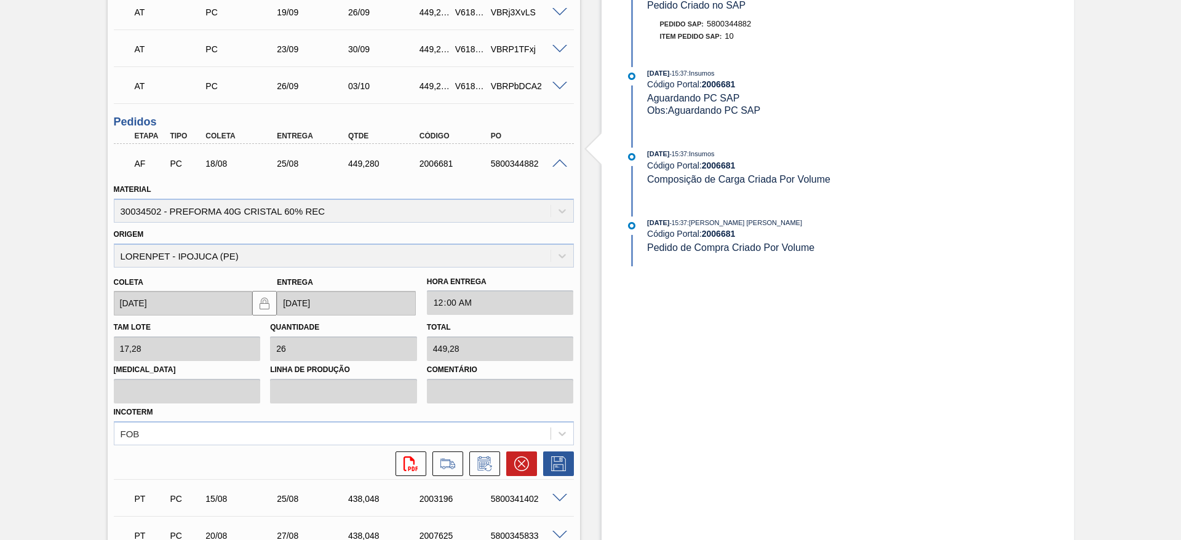
click at [559, 161] on span at bounding box center [559, 163] width 15 height 9
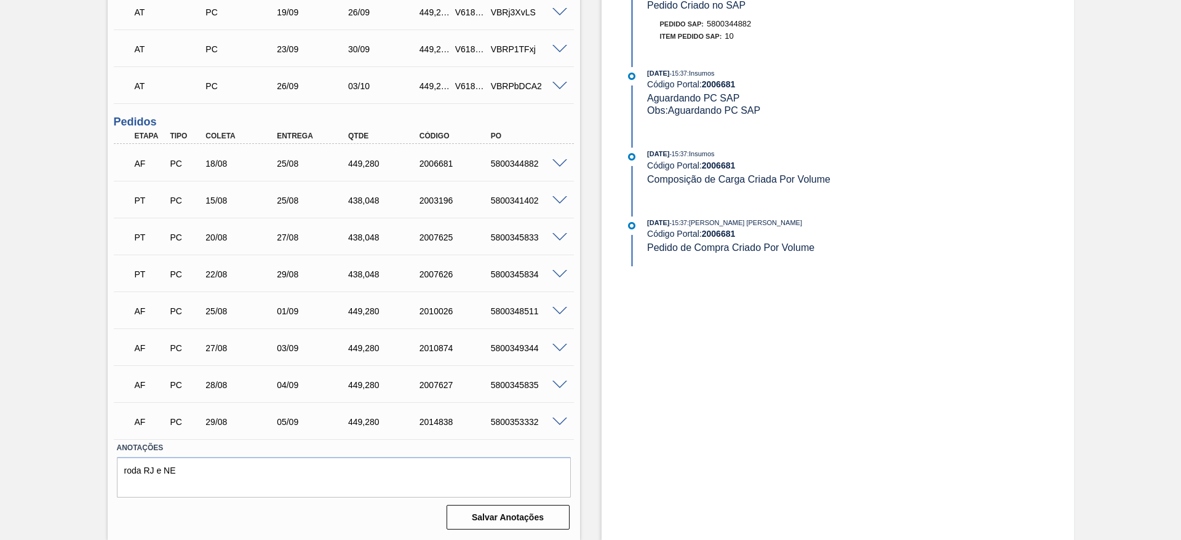
click at [562, 199] on span at bounding box center [559, 200] width 15 height 9
type input "postergado conforme disponibilidade do fornecedor"
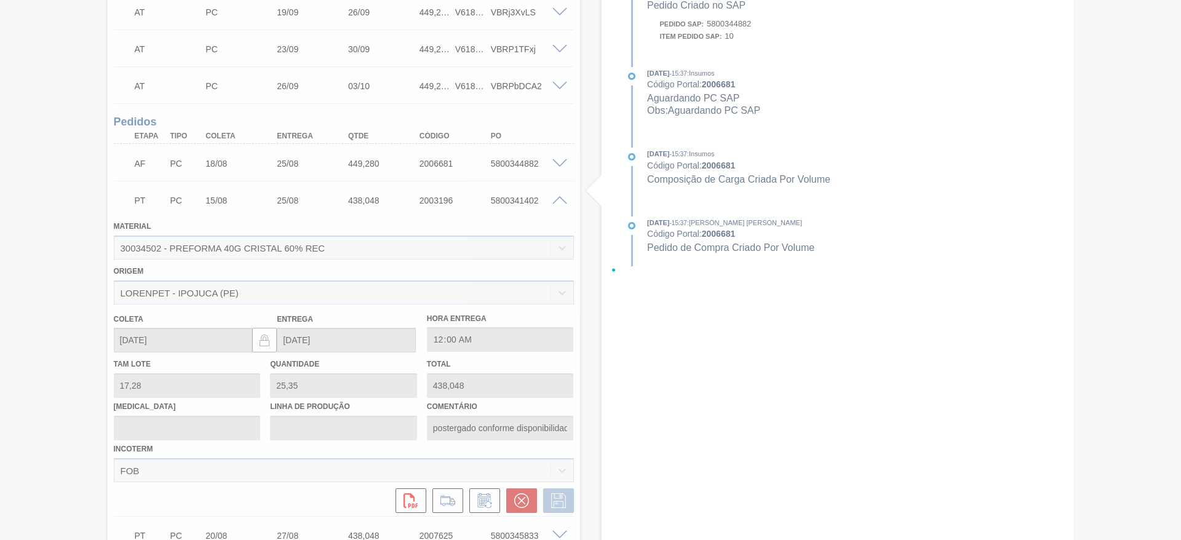
click at [562, 199] on div at bounding box center [590, 270] width 1181 height 540
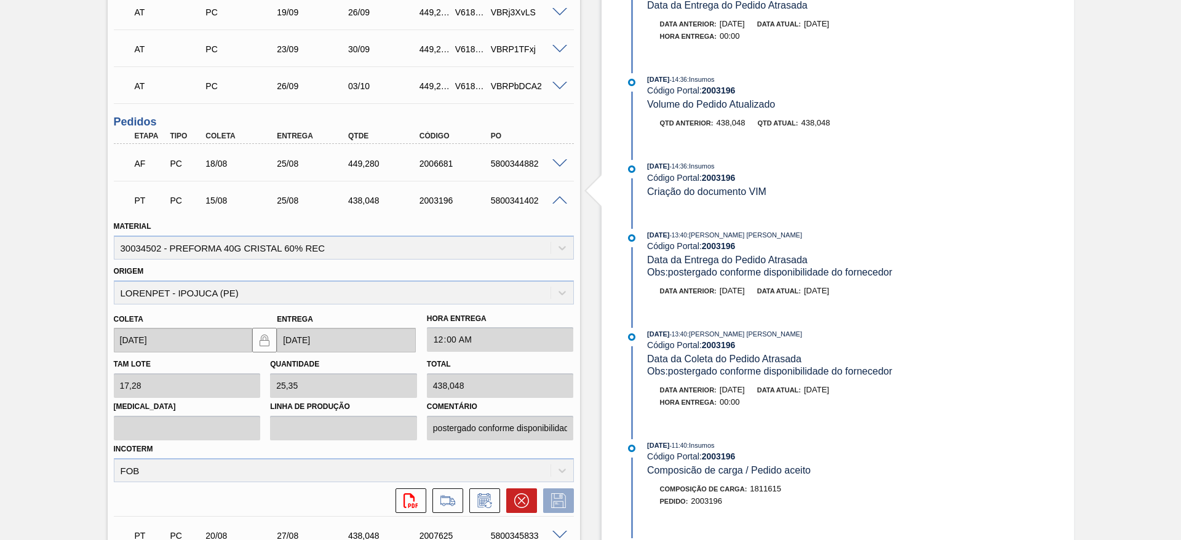
click at [559, 199] on span at bounding box center [559, 200] width 15 height 9
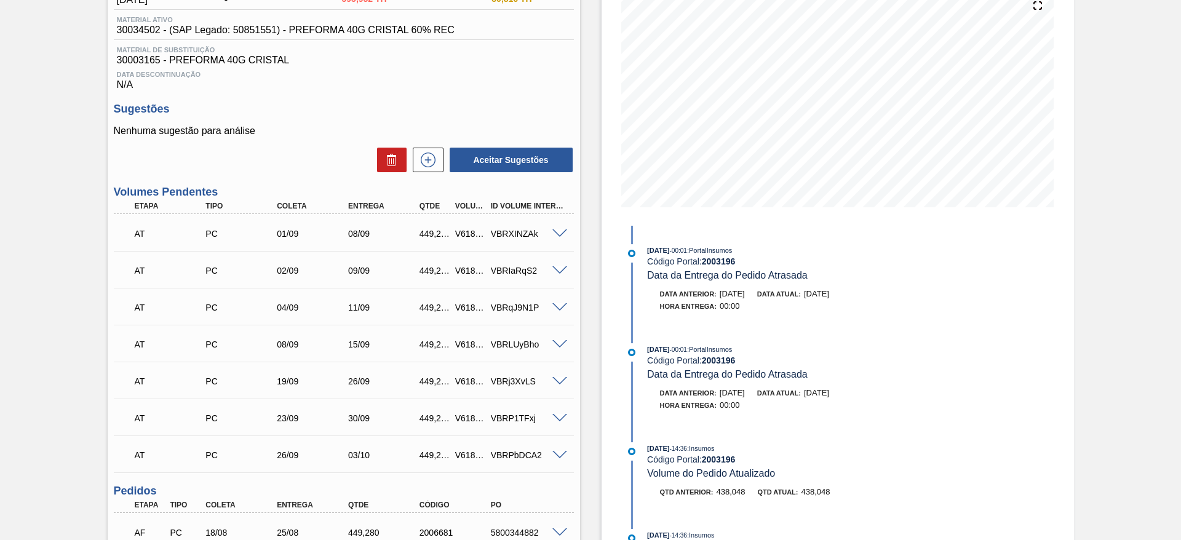
scroll to position [0, 0]
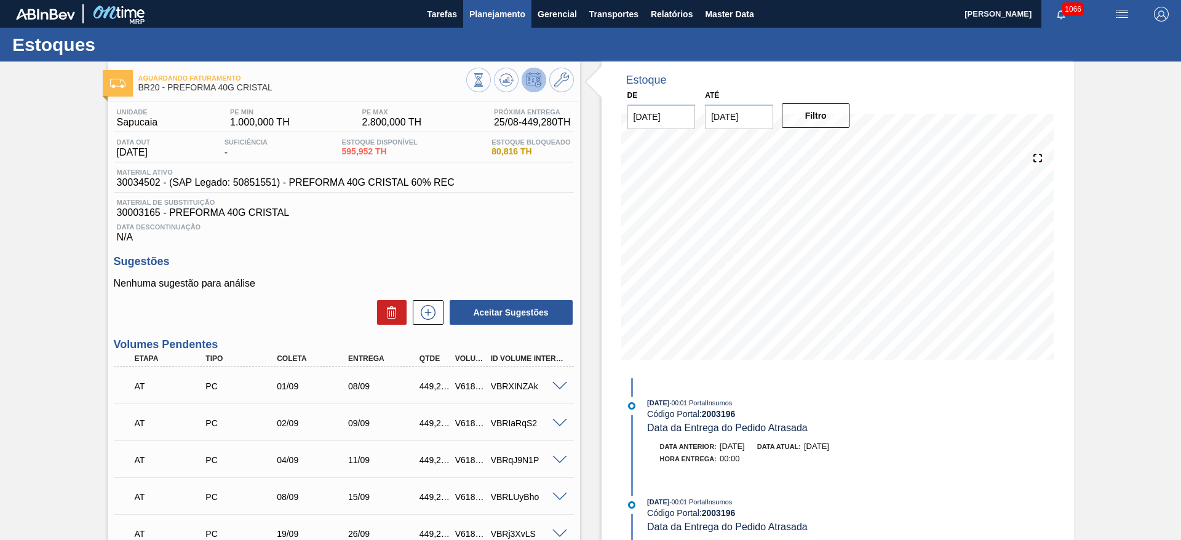
click at [479, 14] on span "Planejamento" at bounding box center [497, 14] width 56 height 15
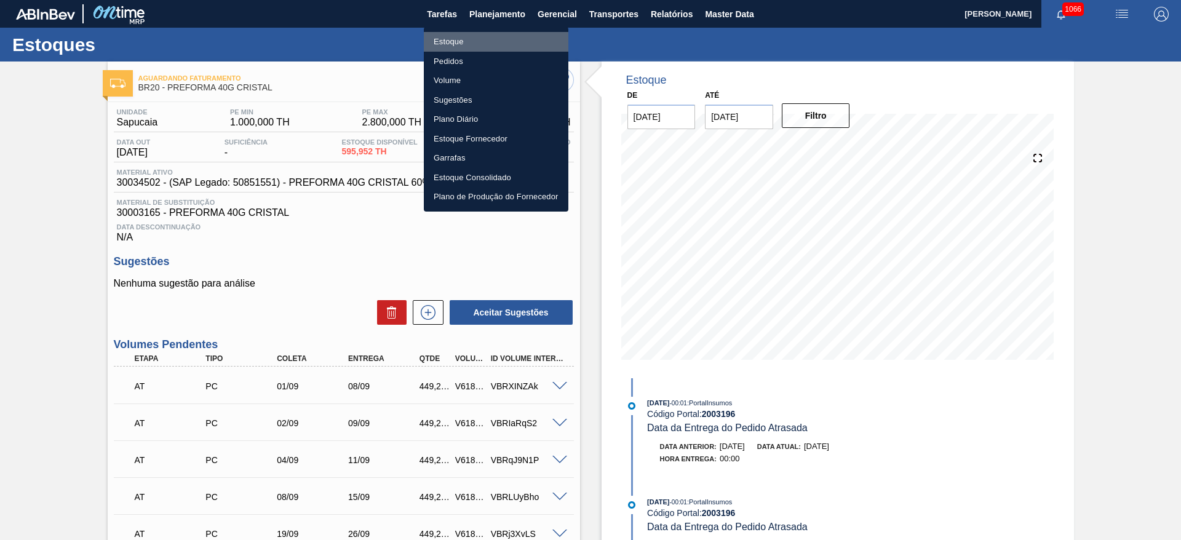
click at [450, 44] on li "Estoque" at bounding box center [496, 42] width 145 height 20
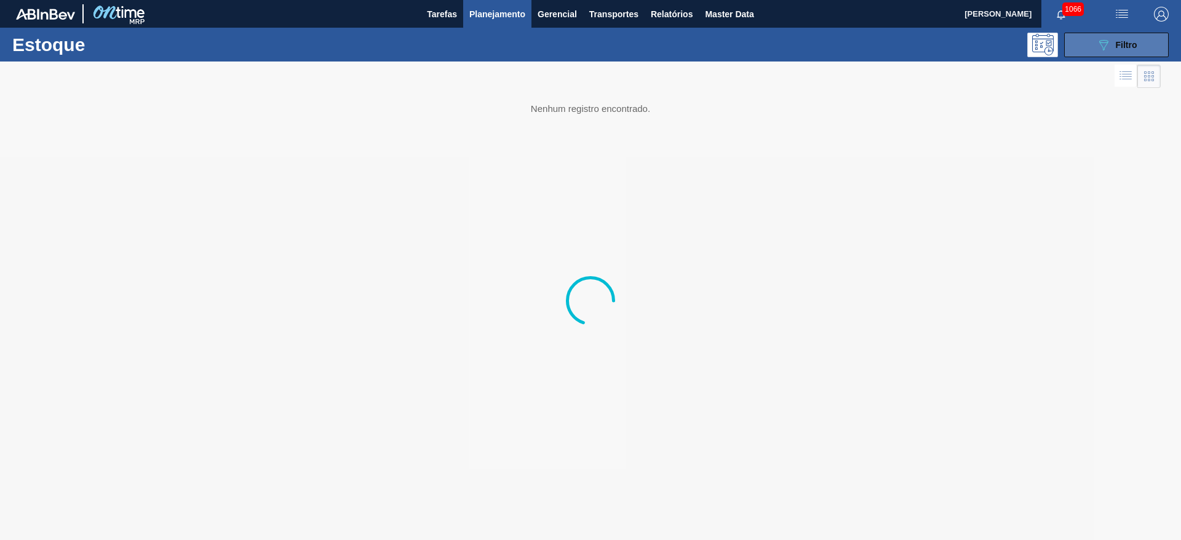
click at [1097, 50] on icon "089F7B8B-B2A5-4AFE-B5C0-19BA573D28AC" at bounding box center [1103, 45] width 15 height 15
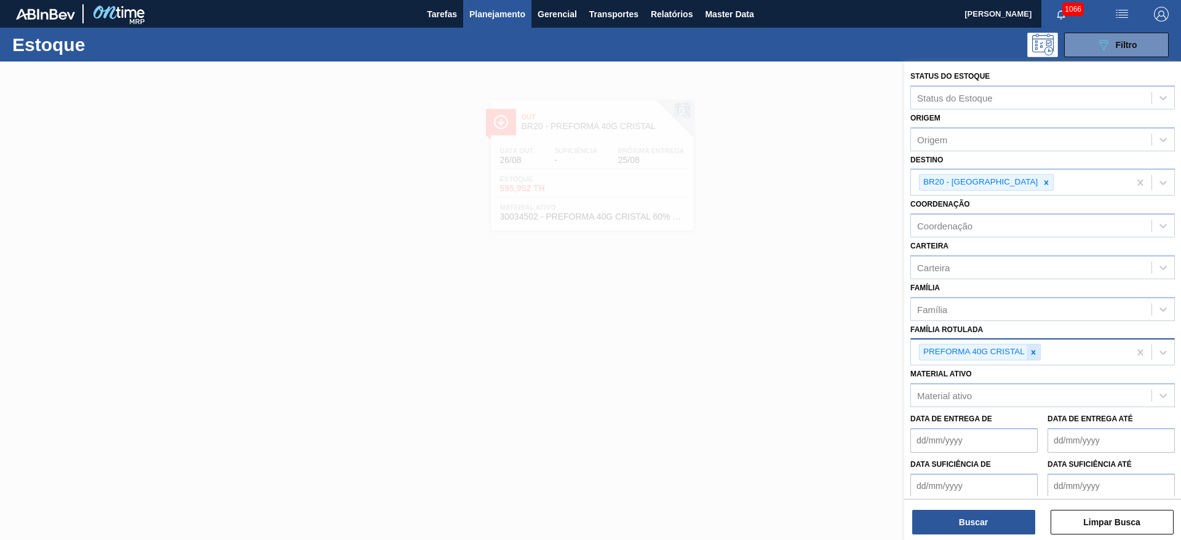
click at [1037, 349] on icon at bounding box center [1033, 352] width 9 height 9
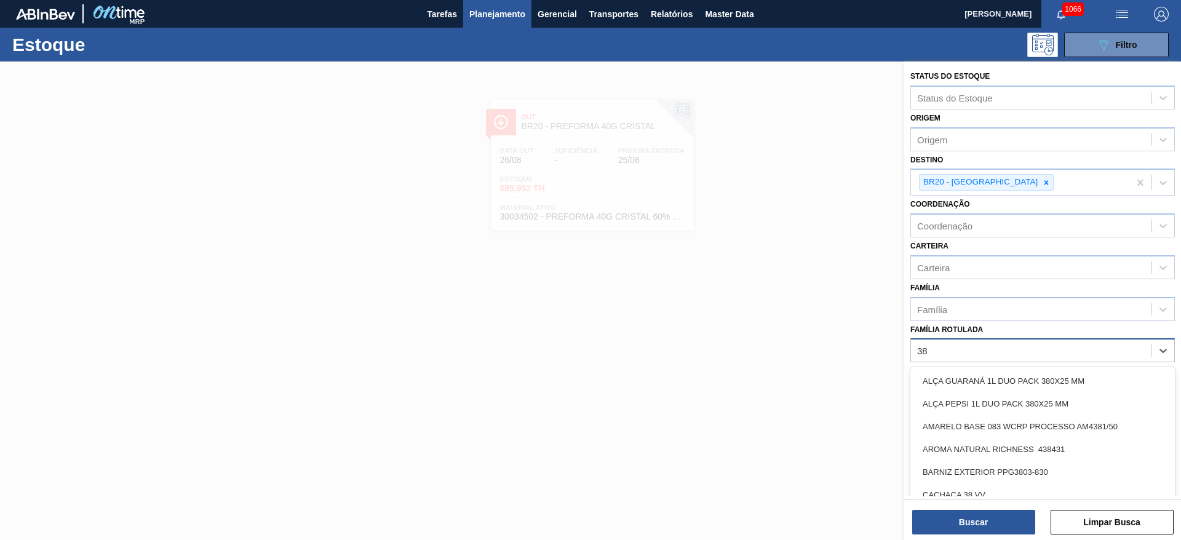
type Rotulada "38g"
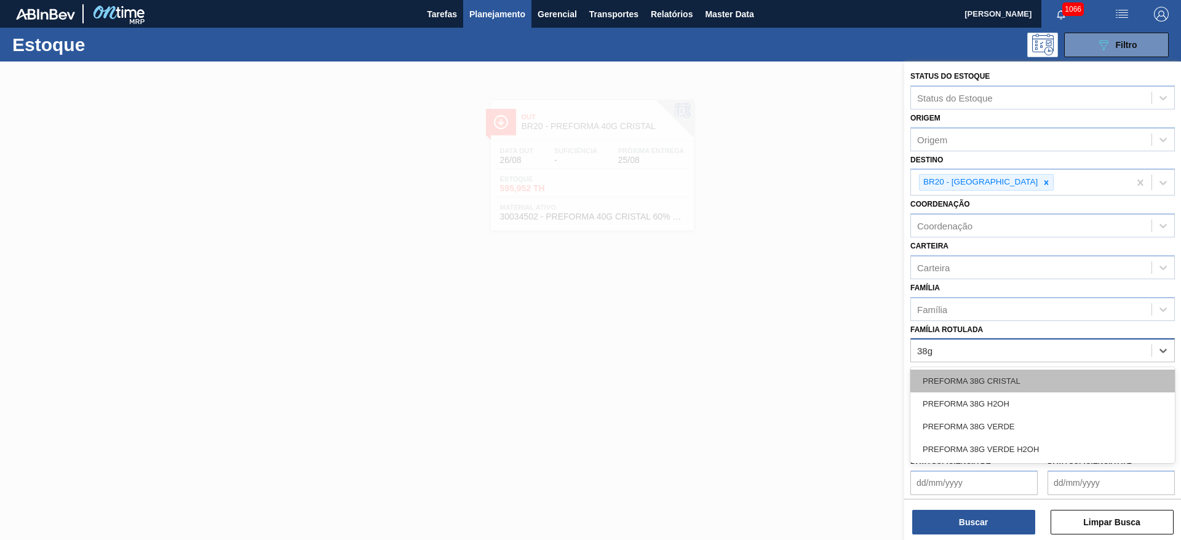
click at [985, 380] on div "PREFORMA 38G CRISTAL" at bounding box center [1043, 381] width 265 height 23
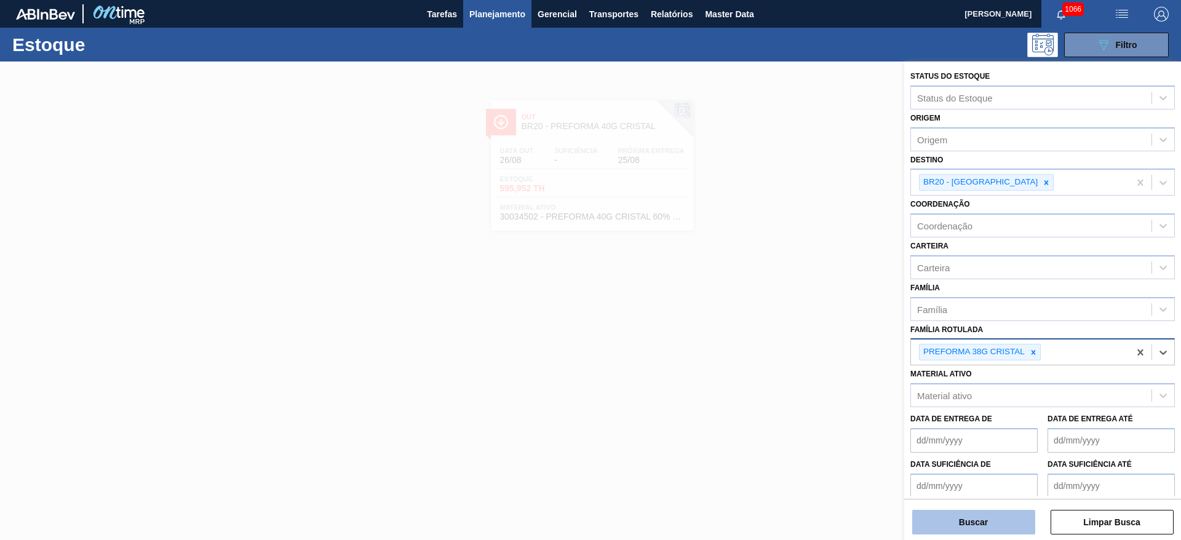
click at [968, 519] on button "Buscar" at bounding box center [973, 522] width 123 height 25
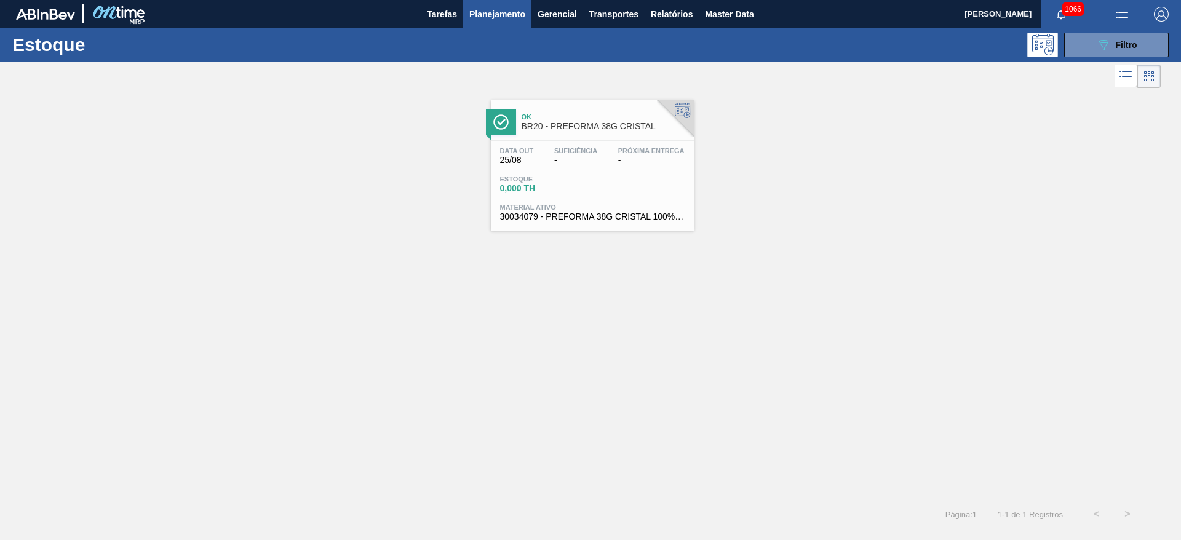
click at [564, 163] on span "-" at bounding box center [575, 160] width 43 height 9
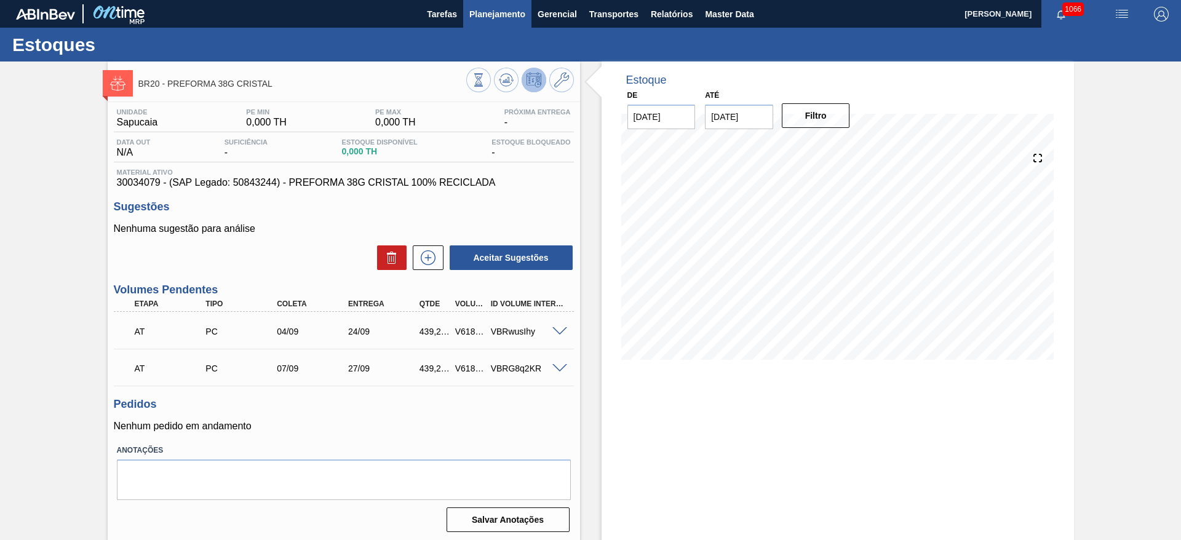
click at [500, 7] on span "Planejamento" at bounding box center [497, 14] width 56 height 15
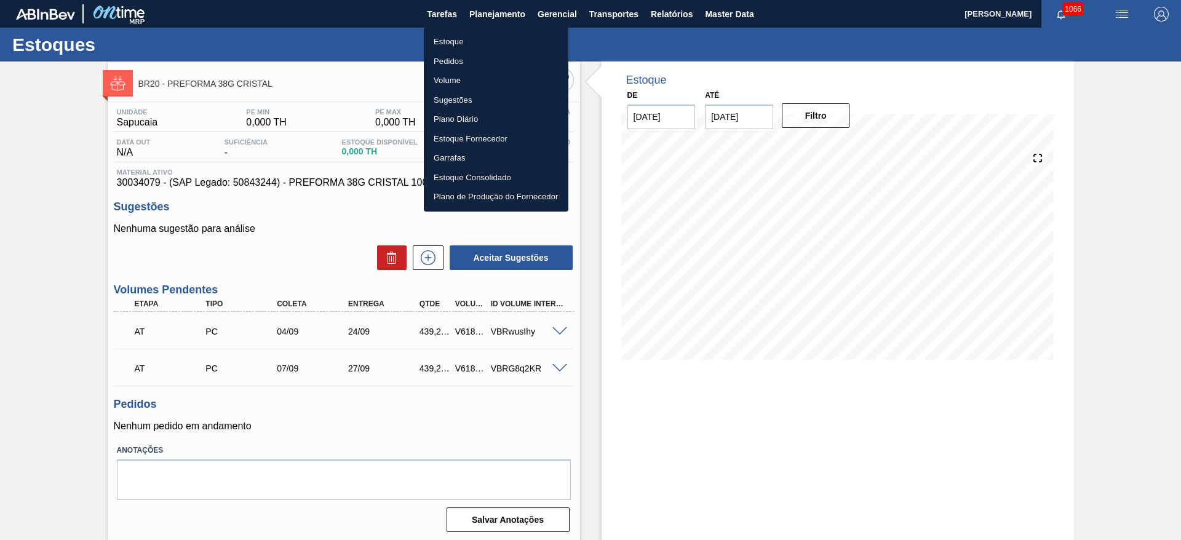
click at [468, 64] on li "Pedidos" at bounding box center [496, 62] width 145 height 20
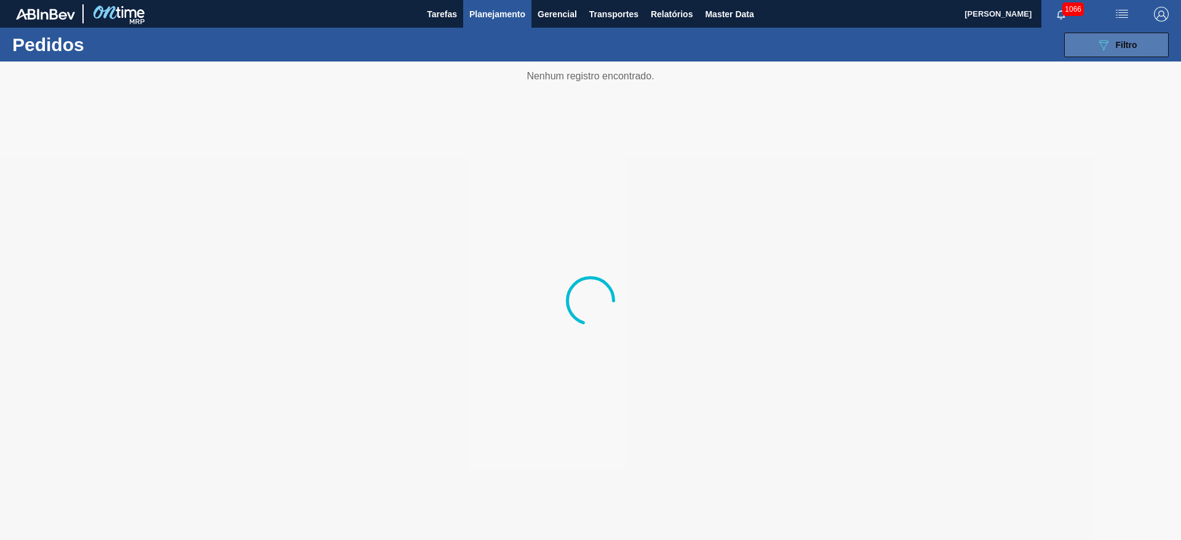
click at [1113, 49] on div "089F7B8B-B2A5-4AFE-B5C0-19BA573D28AC Filtro" at bounding box center [1116, 45] width 41 height 15
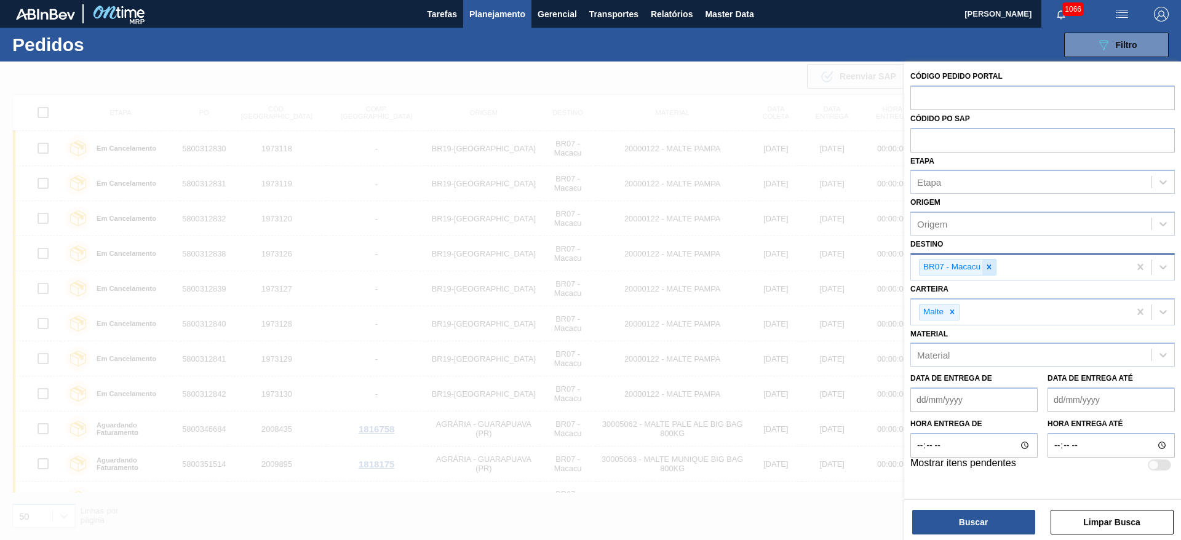
click at [991, 266] on icon at bounding box center [989, 267] width 9 height 9
click at [950, 310] on icon at bounding box center [952, 309] width 9 height 9
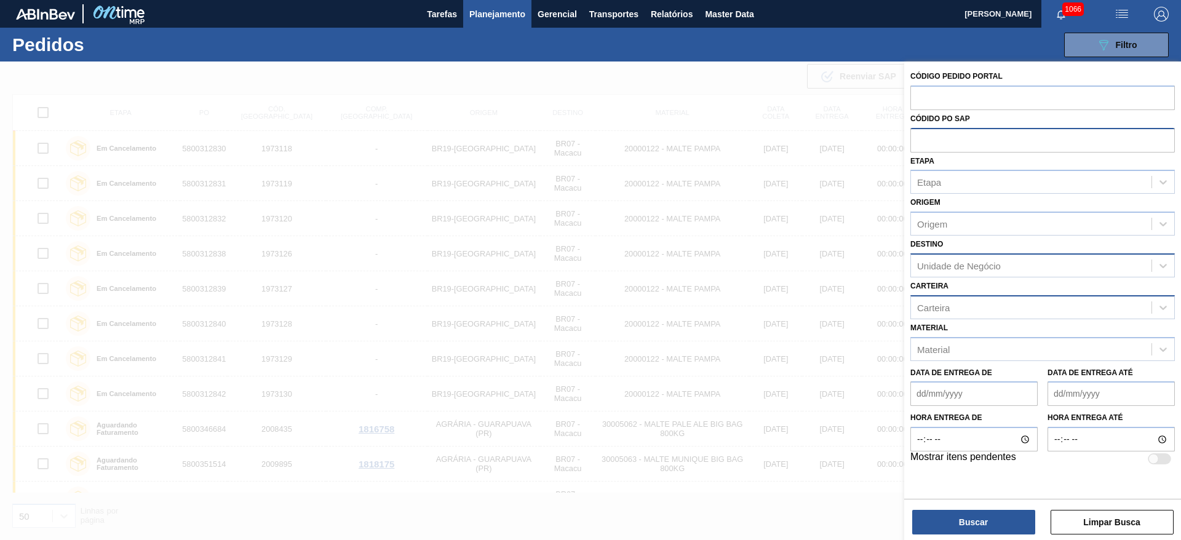
click at [927, 136] on input "text" at bounding box center [1043, 139] width 265 height 23
paste input "5800326940"
type input "5800326940"
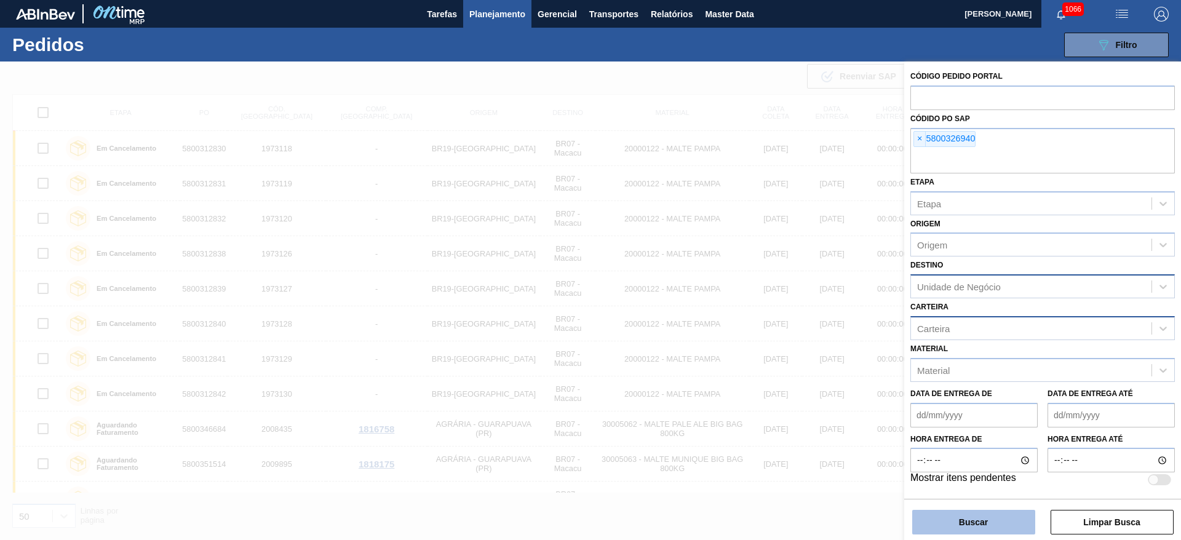
click at [972, 526] on button "Buscar" at bounding box center [973, 522] width 123 height 25
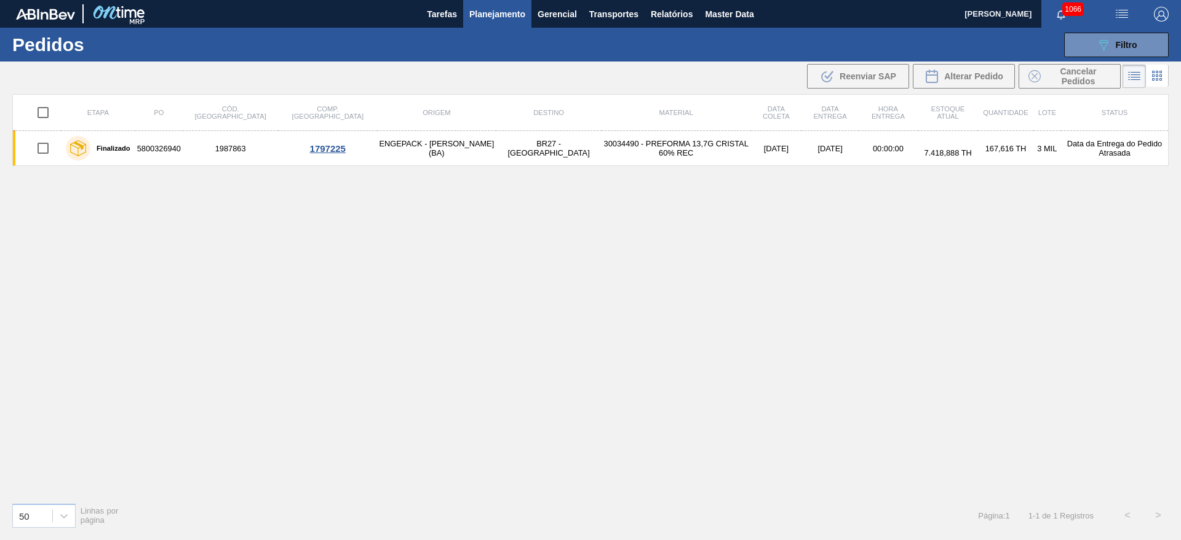
click at [1138, 75] on icon at bounding box center [1134, 76] width 15 height 15
click at [1155, 77] on icon at bounding box center [1157, 75] width 15 height 15
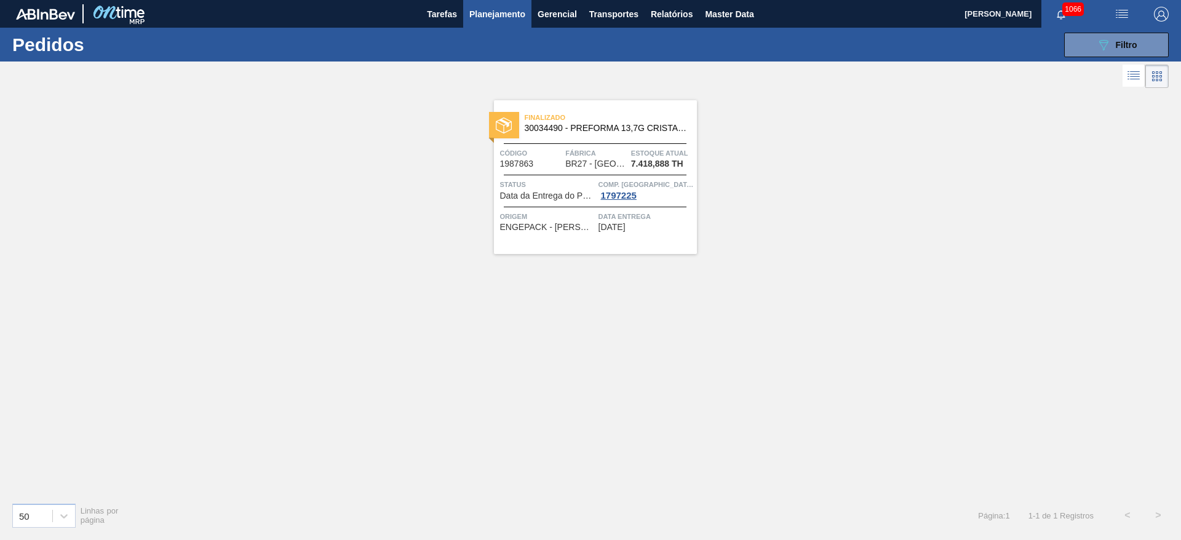
click at [589, 178] on span "Status" at bounding box center [547, 184] width 95 height 12
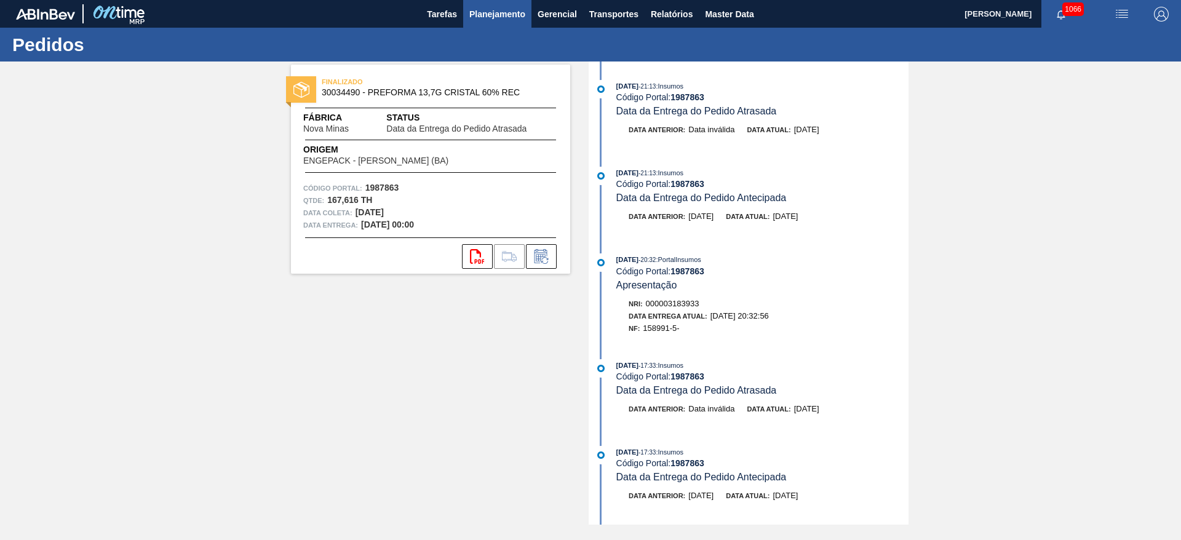
click at [486, 12] on span "Planejamento" at bounding box center [497, 14] width 56 height 15
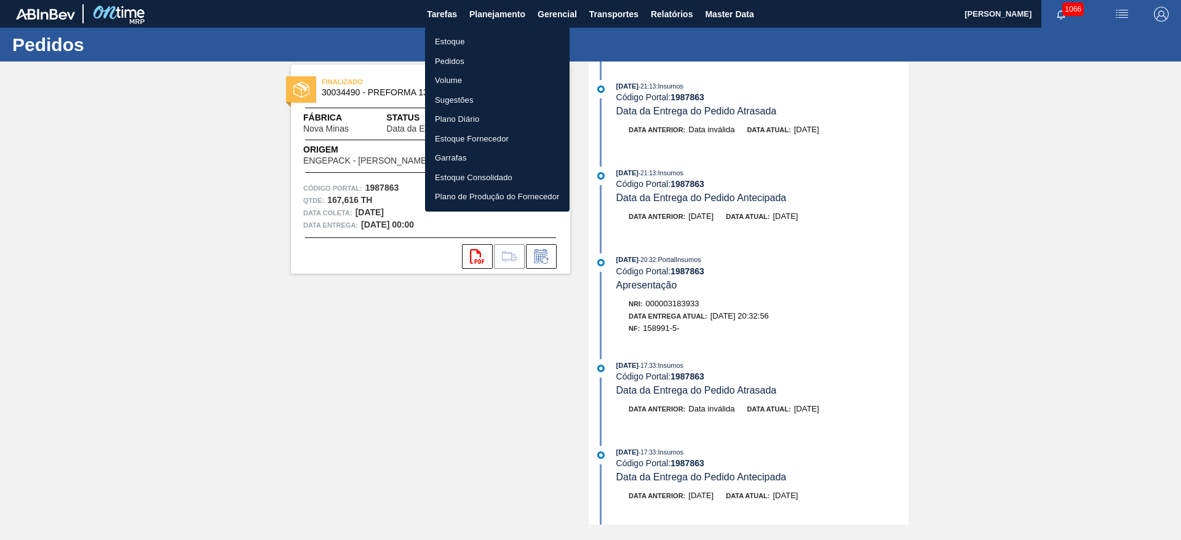
click at [452, 61] on li "Pedidos" at bounding box center [497, 62] width 145 height 20
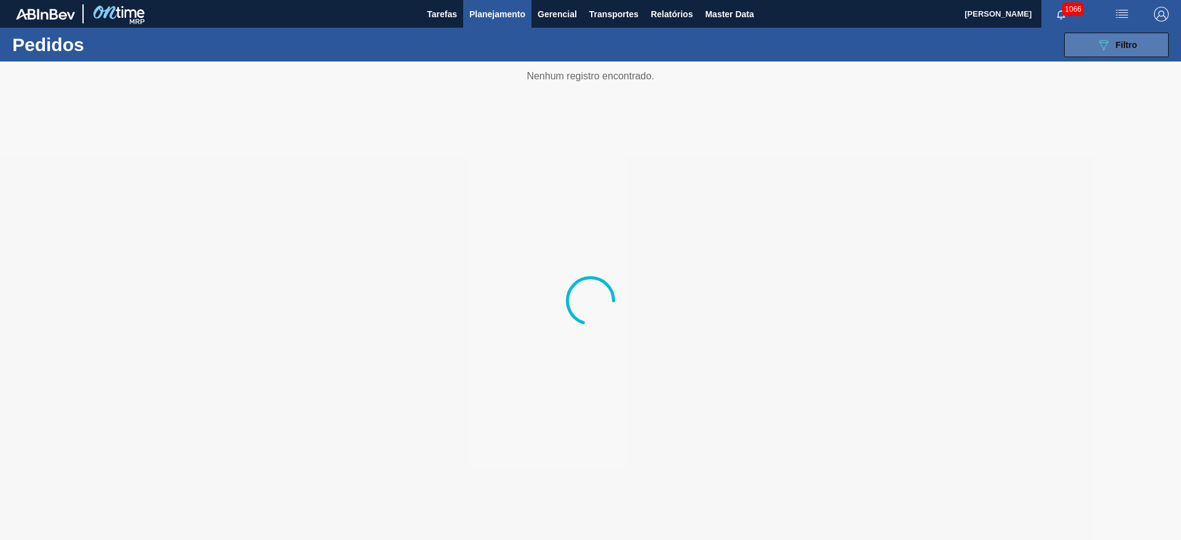
click at [1106, 50] on icon "089F7B8B-B2A5-4AFE-B5C0-19BA573D28AC" at bounding box center [1103, 45] width 15 height 15
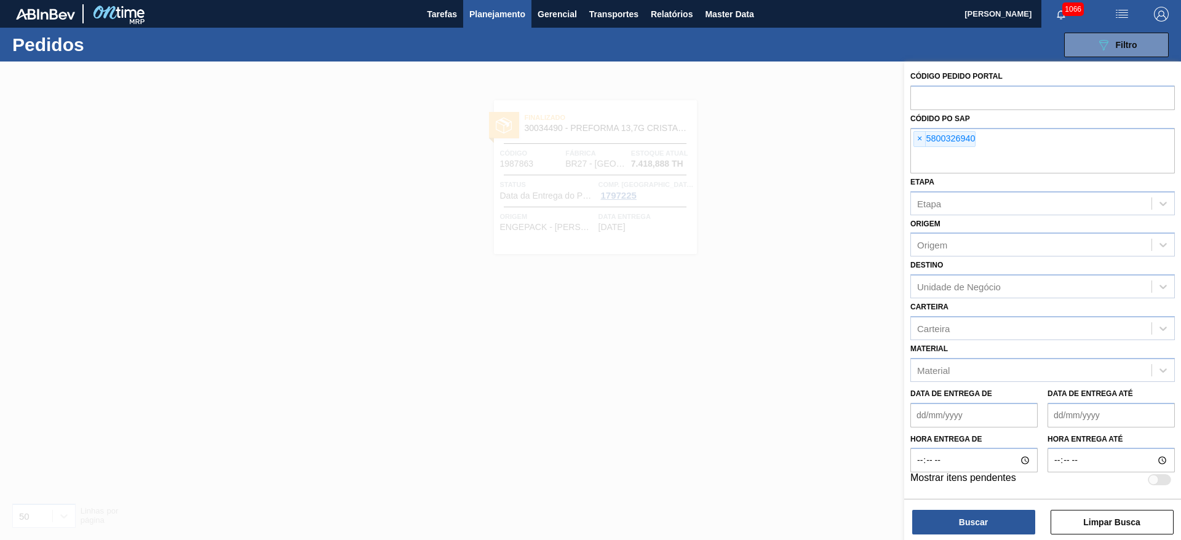
click at [917, 139] on span "×" at bounding box center [920, 139] width 12 height 15
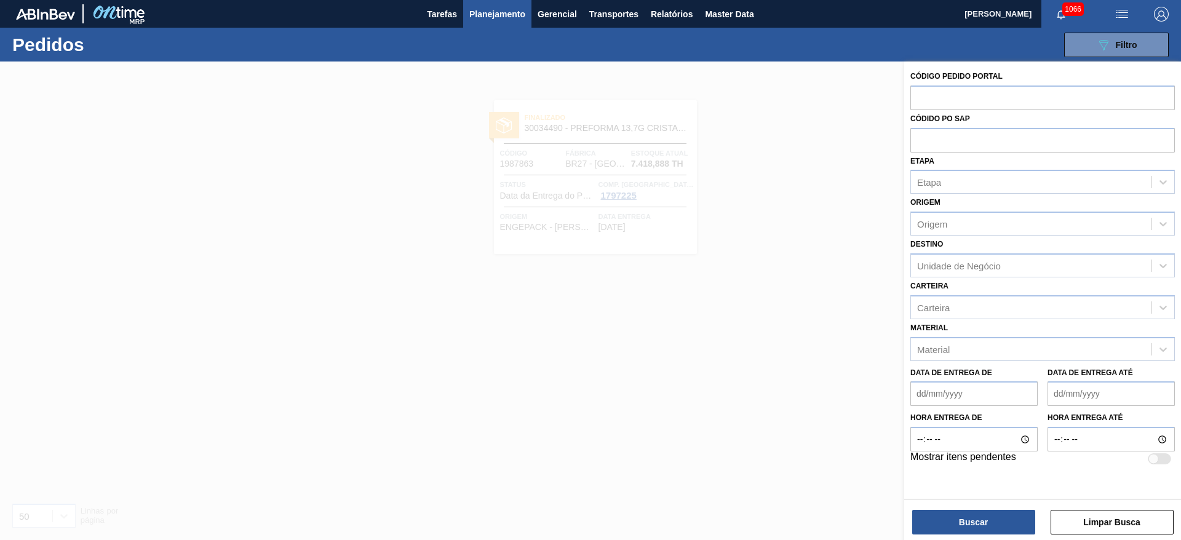
paste input "5800328632"
type input "5800328632"
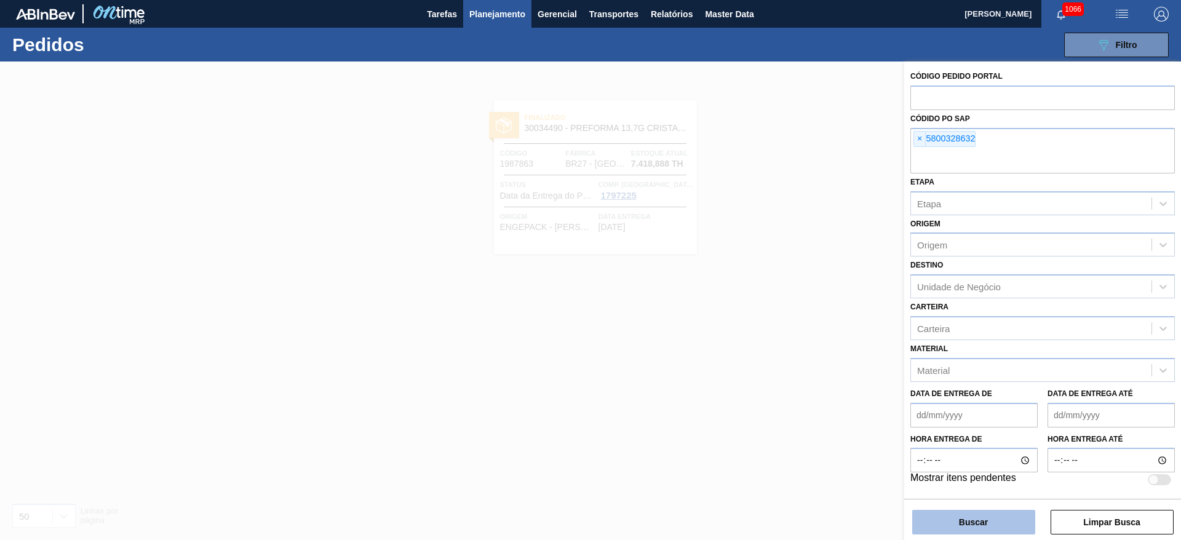
click at [971, 518] on button "Buscar" at bounding box center [973, 522] width 123 height 25
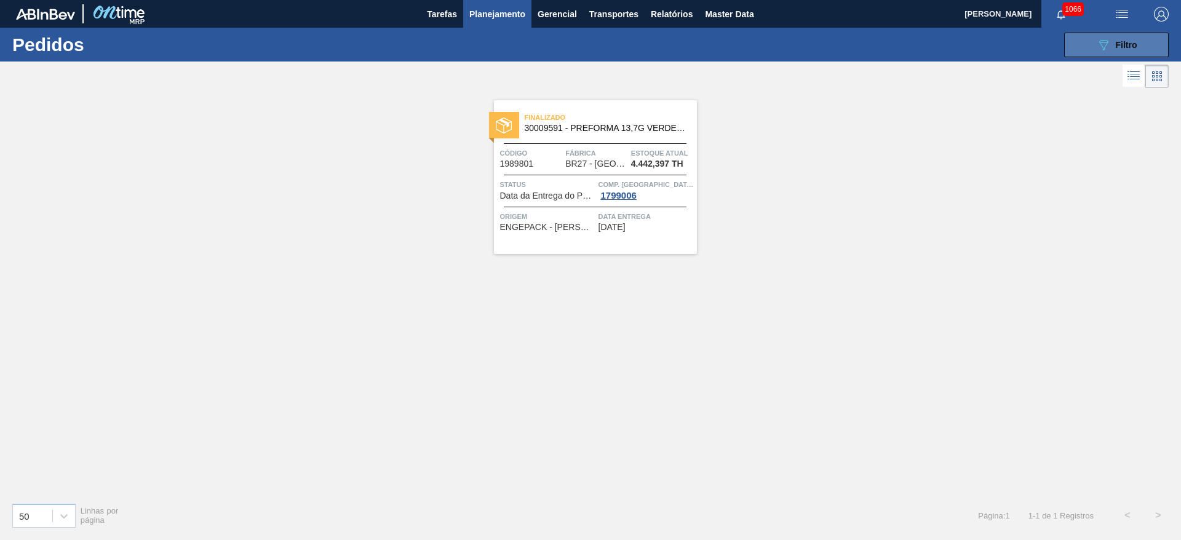
click at [1116, 47] on span "Filtro" at bounding box center [1127, 45] width 22 height 10
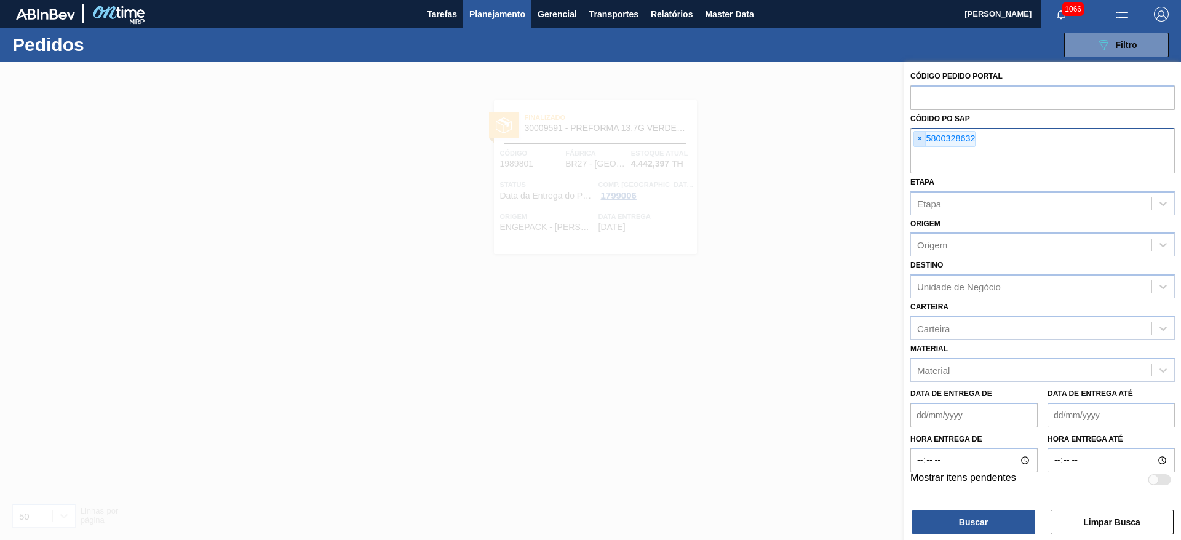
click at [918, 135] on span "×" at bounding box center [920, 139] width 12 height 15
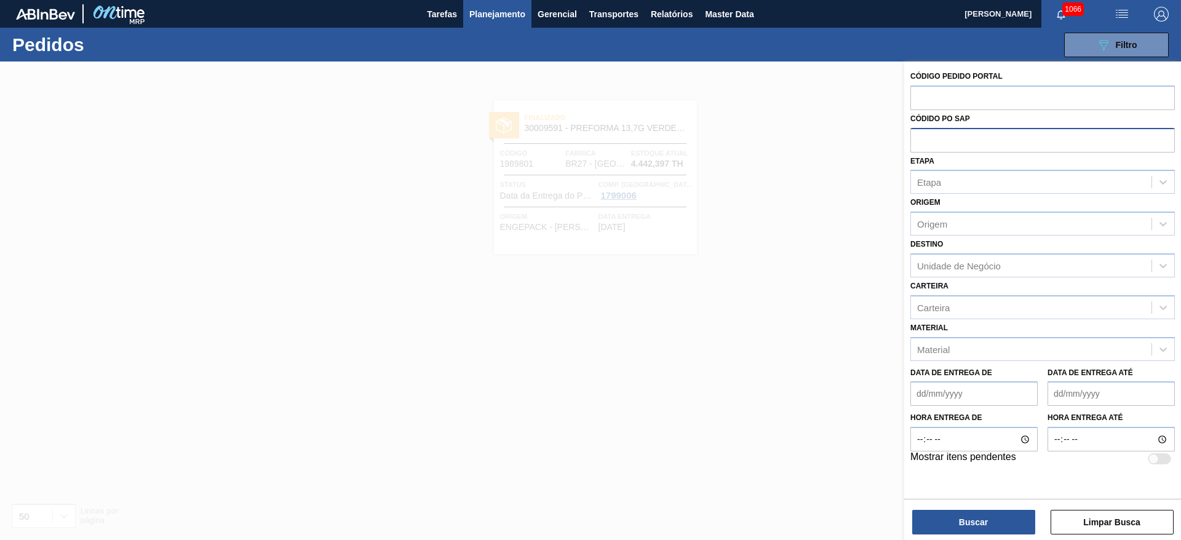
paste input "5800328885"
type input "5800328885"
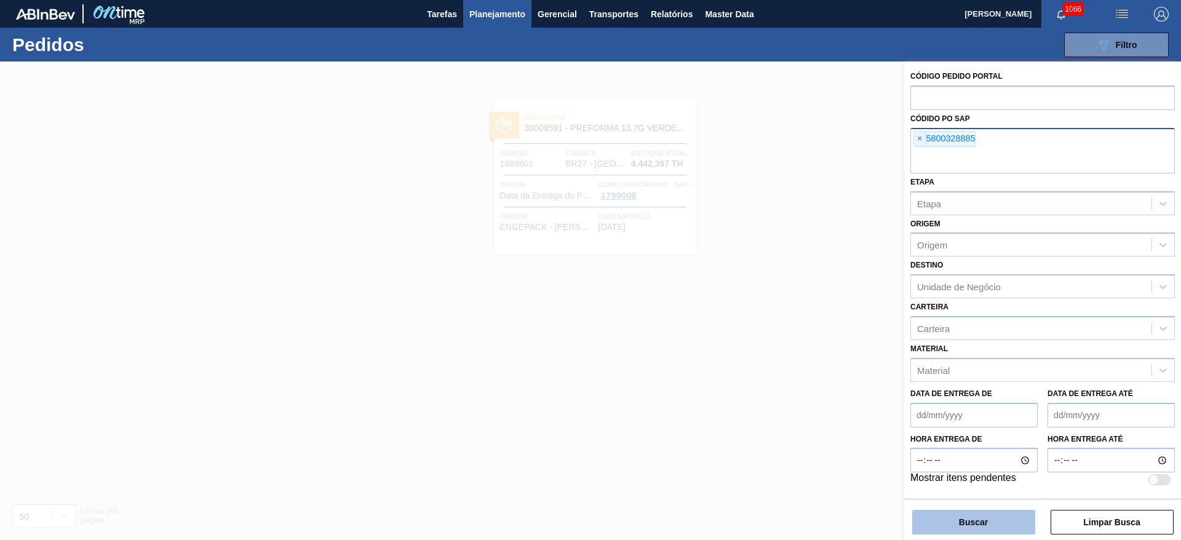
click at [958, 521] on button "Buscar" at bounding box center [973, 522] width 123 height 25
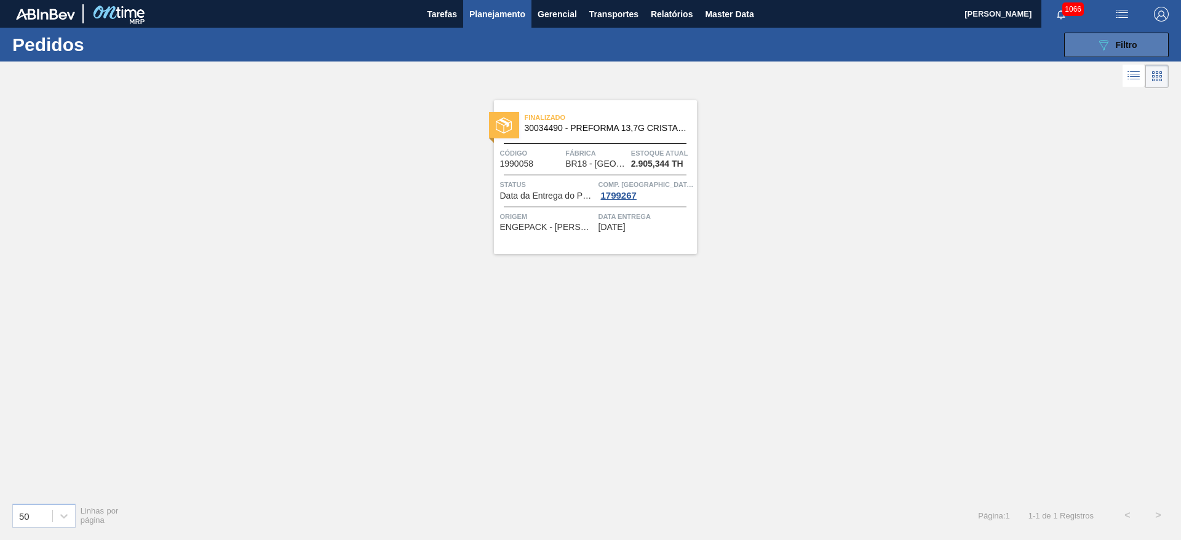
click at [1124, 46] on span "Filtro" at bounding box center [1127, 45] width 22 height 10
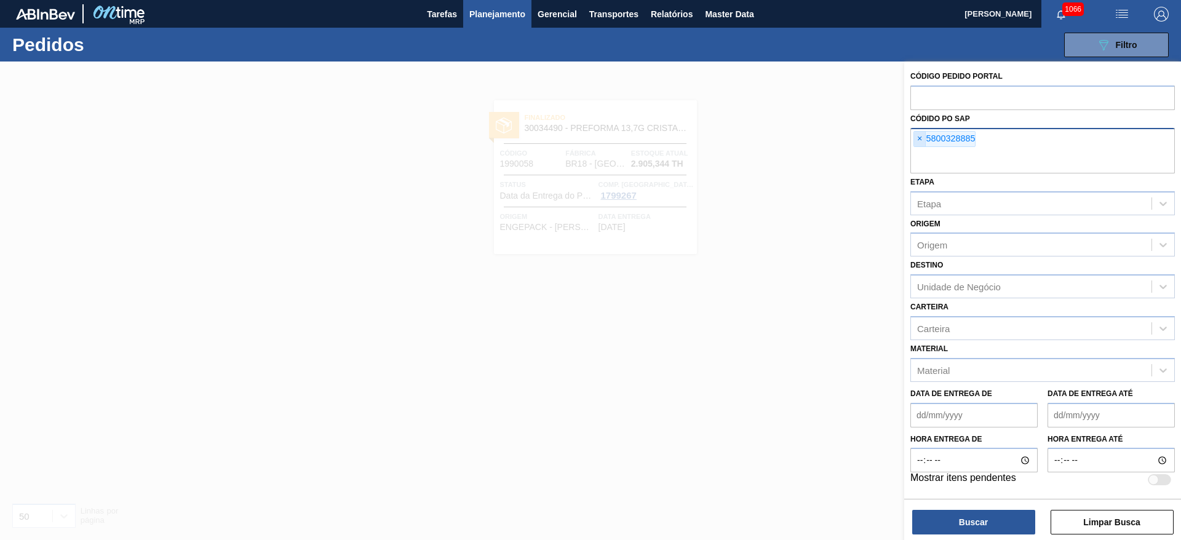
click at [919, 138] on span "×" at bounding box center [920, 139] width 12 height 15
paste input "5800328633"
type input "5800328633"
click at [938, 518] on button "Buscar" at bounding box center [973, 522] width 123 height 25
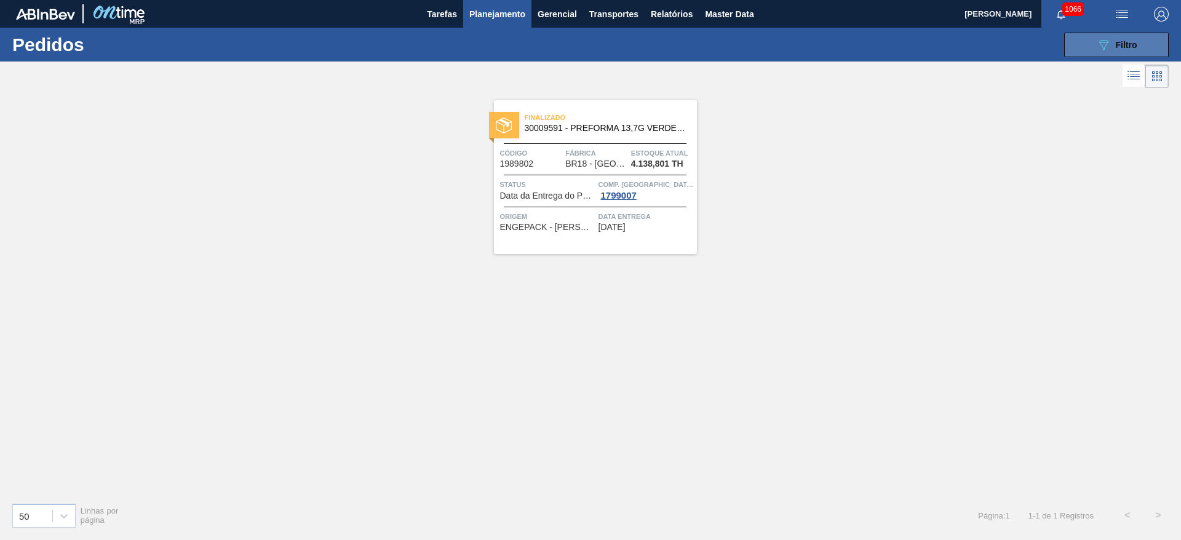
click at [1100, 49] on icon "089F7B8B-B2A5-4AFE-B5C0-19BA573D28AC" at bounding box center [1103, 45] width 15 height 15
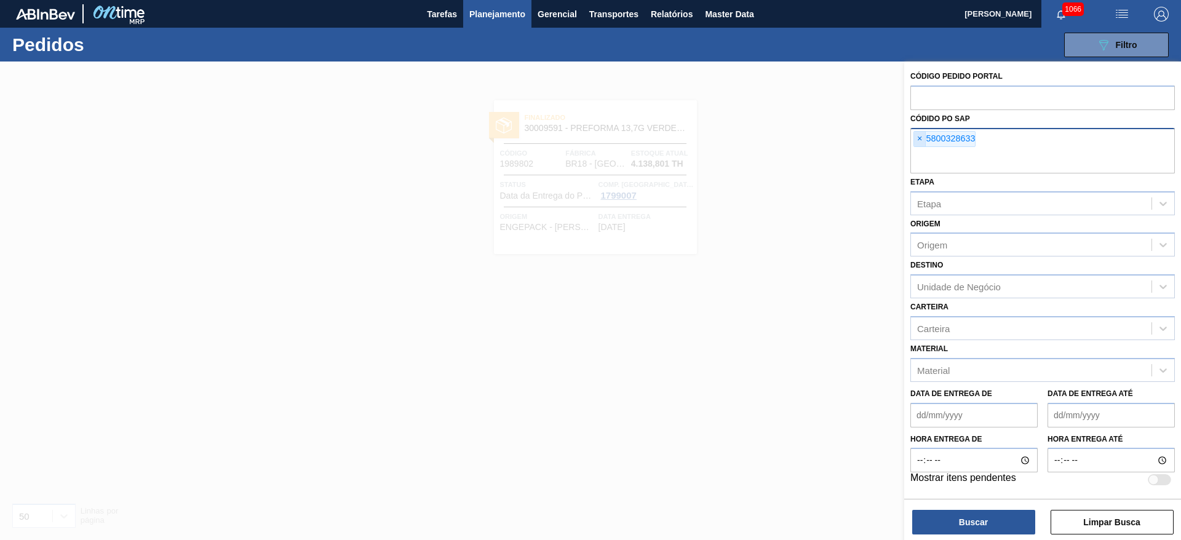
click at [919, 134] on span "×" at bounding box center [920, 139] width 12 height 15
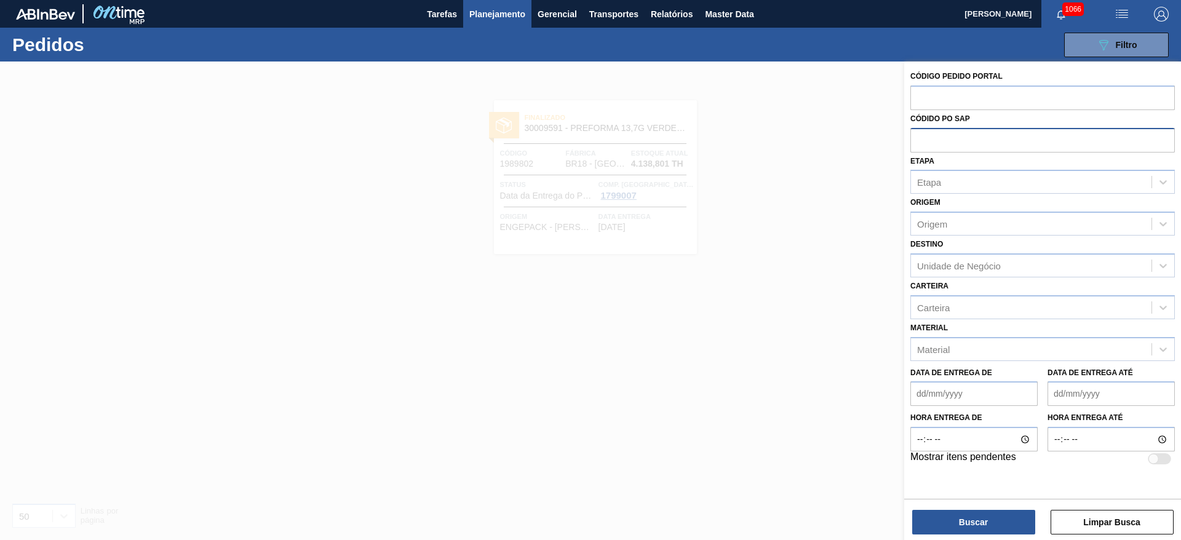
paste input "5800328886"
type input "5800328886"
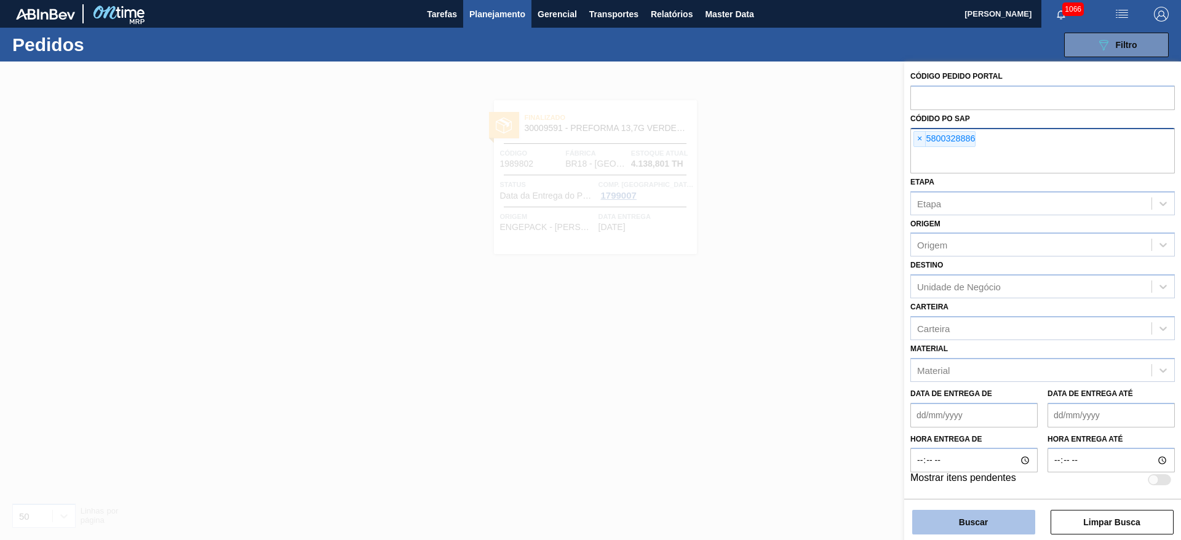
click at [967, 520] on button "Buscar" at bounding box center [973, 522] width 123 height 25
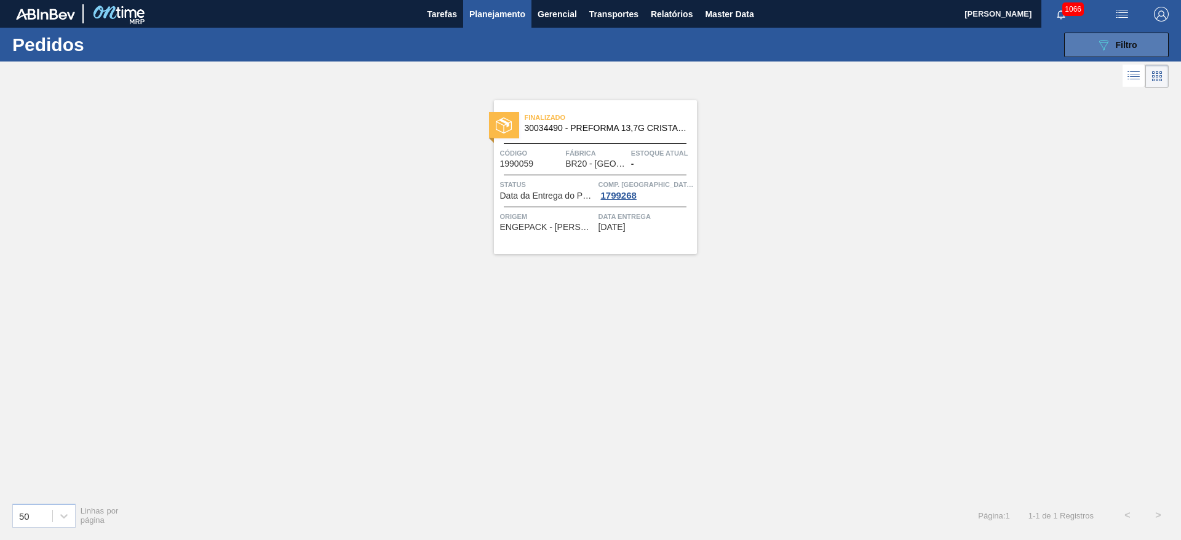
click at [1132, 40] on span "Filtro" at bounding box center [1127, 45] width 22 height 10
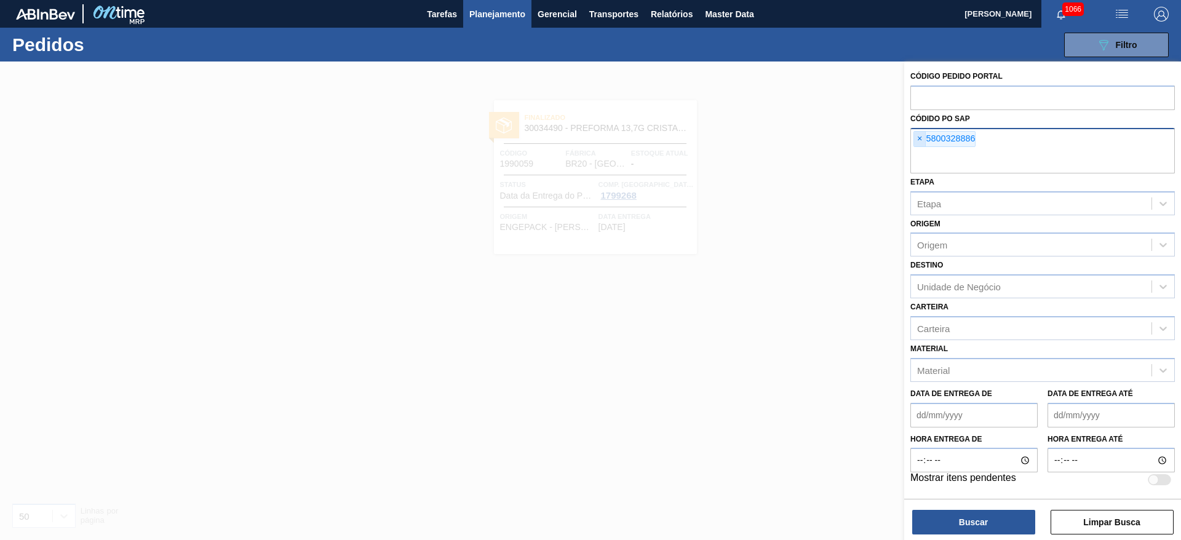
click at [919, 142] on span "×" at bounding box center [920, 139] width 12 height 15
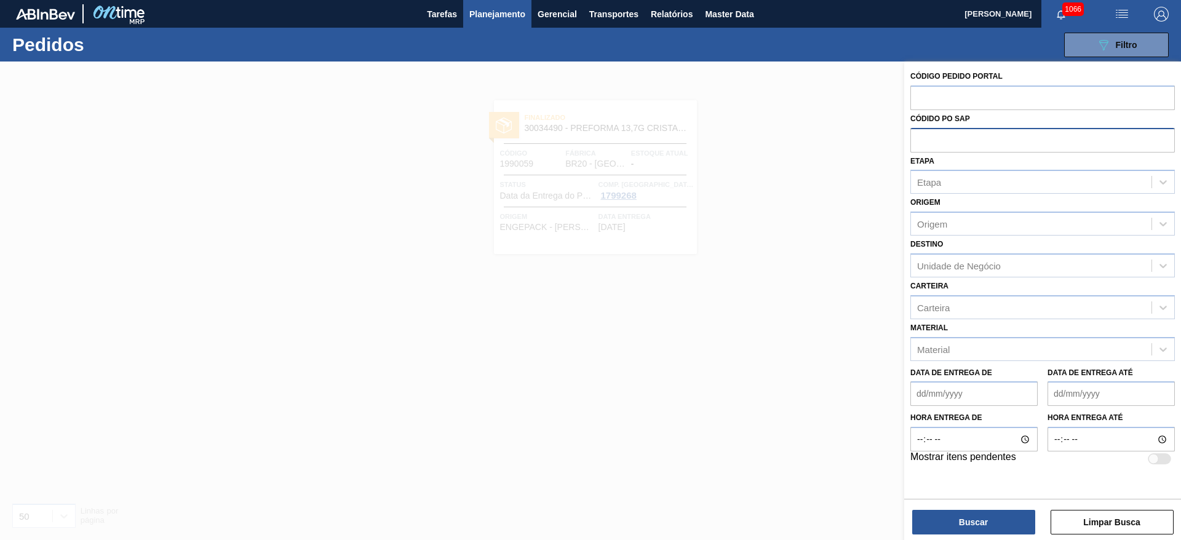
paste input "5800328887"
type input "5800328887"
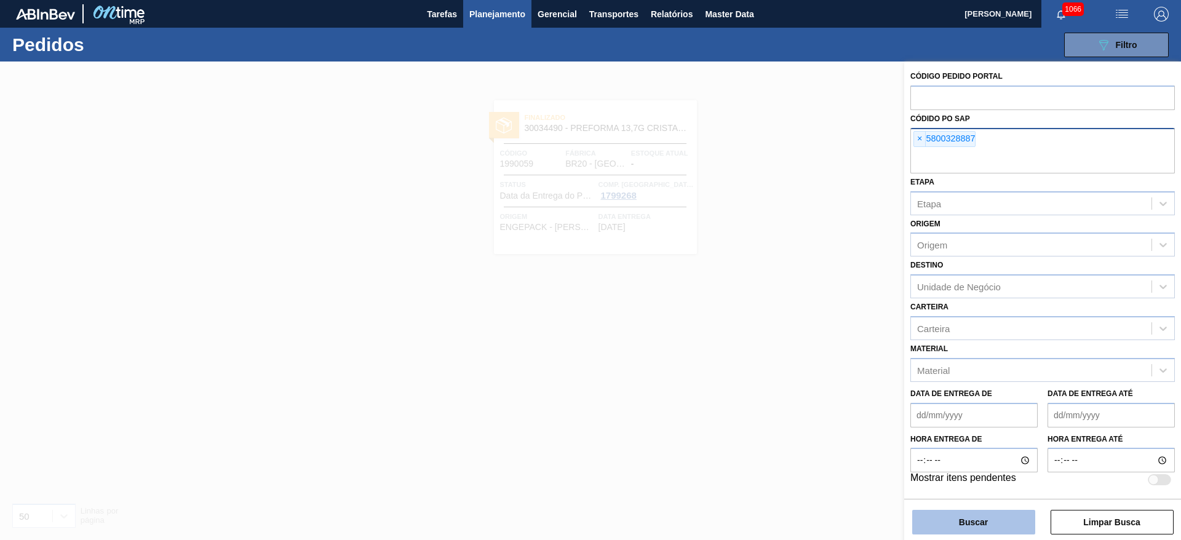
click at [963, 526] on button "Buscar" at bounding box center [973, 522] width 123 height 25
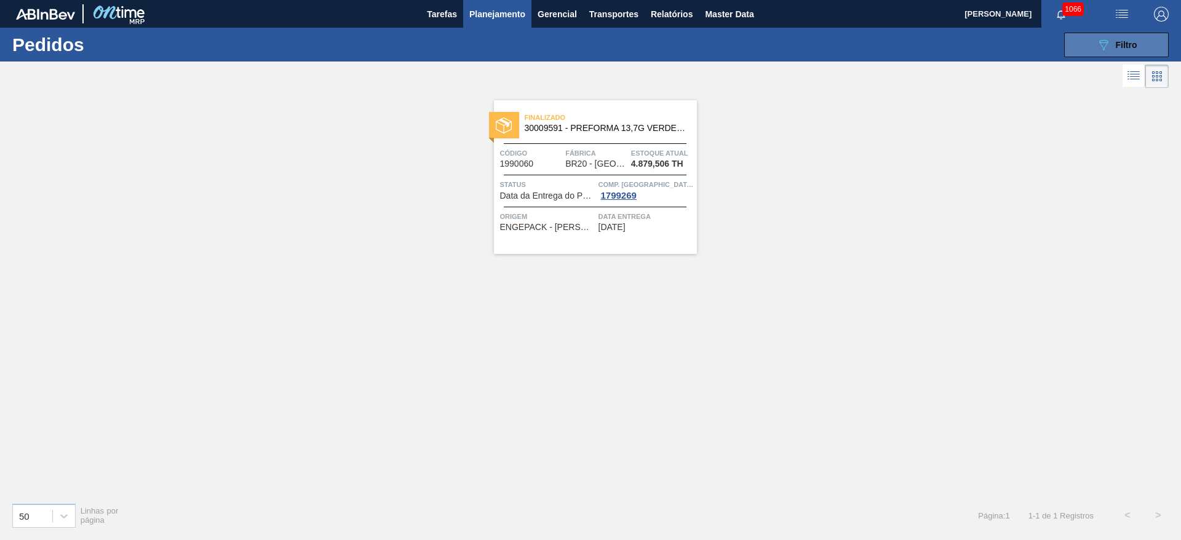
click at [1117, 50] on div "089F7B8B-B2A5-4AFE-B5C0-19BA573D28AC Filtro" at bounding box center [1116, 45] width 41 height 15
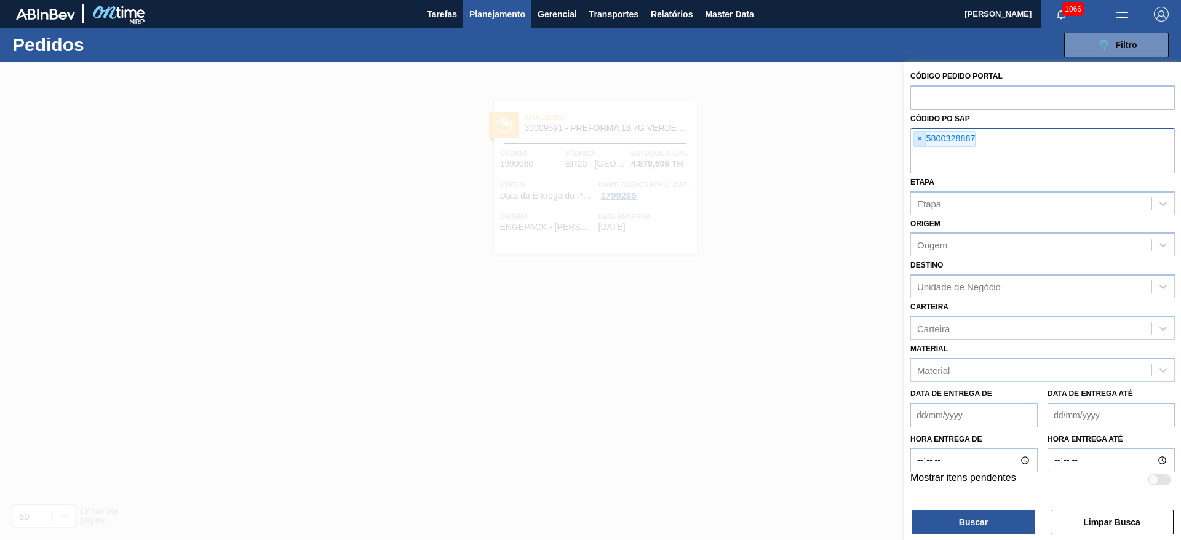
click at [915, 137] on span "×" at bounding box center [920, 139] width 12 height 15
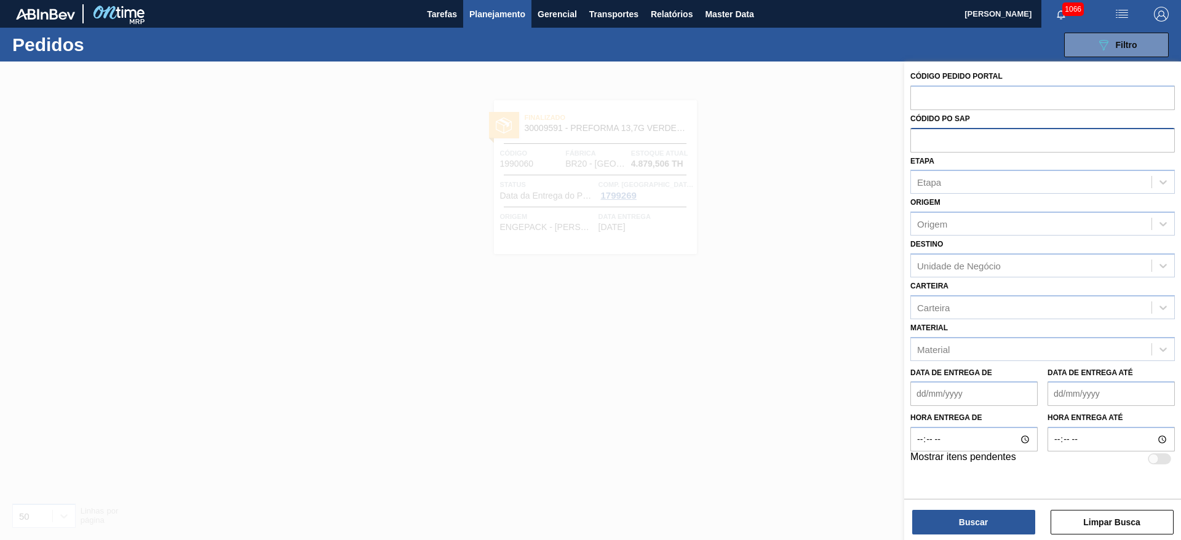
paste input "5800327454"
type input "5800327454"
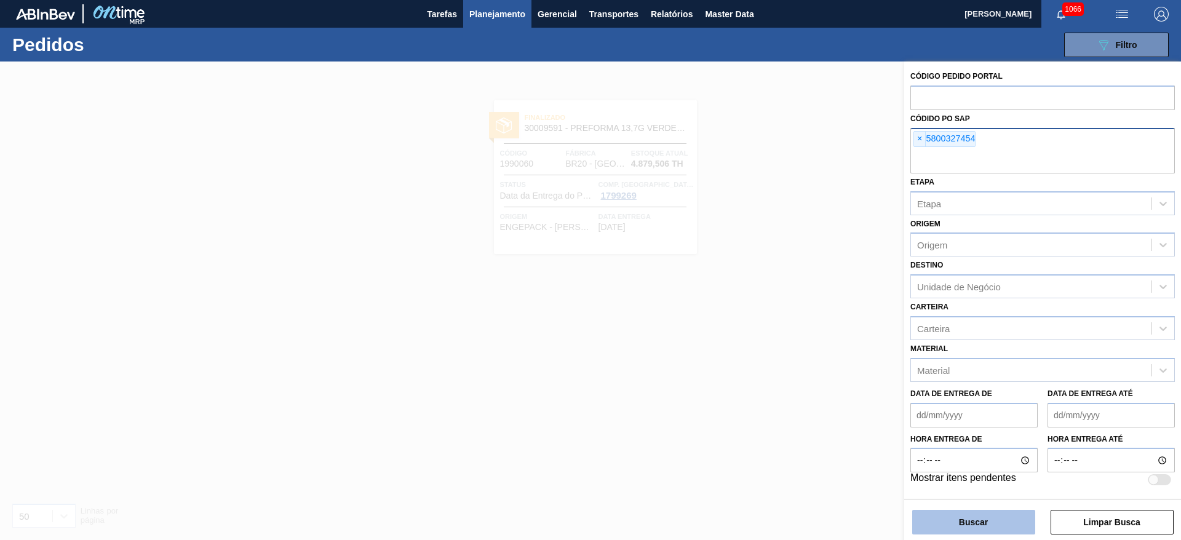
click at [973, 522] on button "Buscar" at bounding box center [973, 522] width 123 height 25
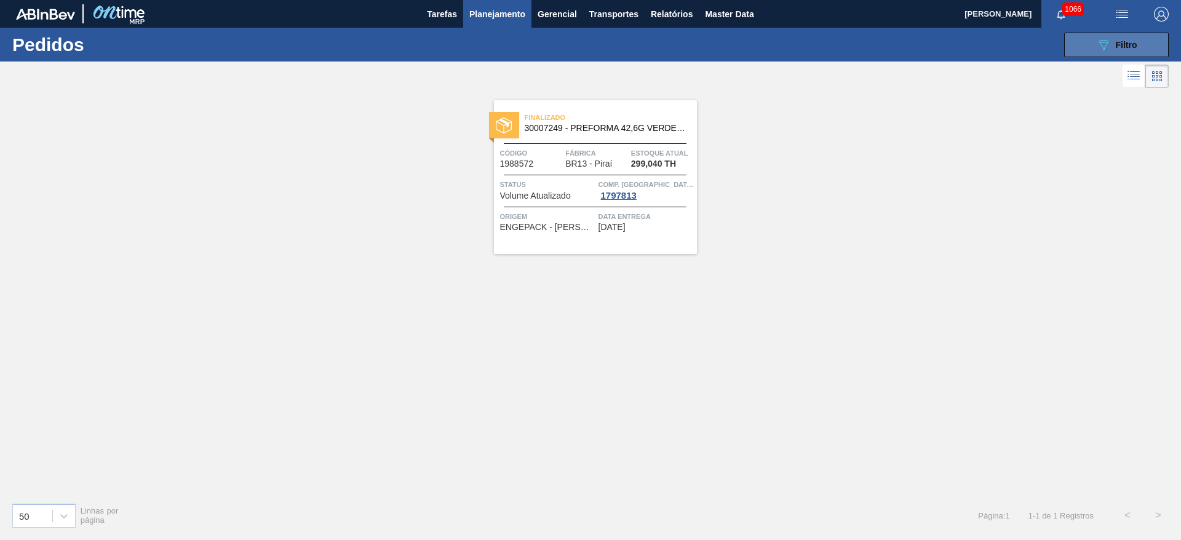
click at [1098, 50] on icon "089F7B8B-B2A5-4AFE-B5C0-19BA573D28AC" at bounding box center [1103, 45] width 15 height 15
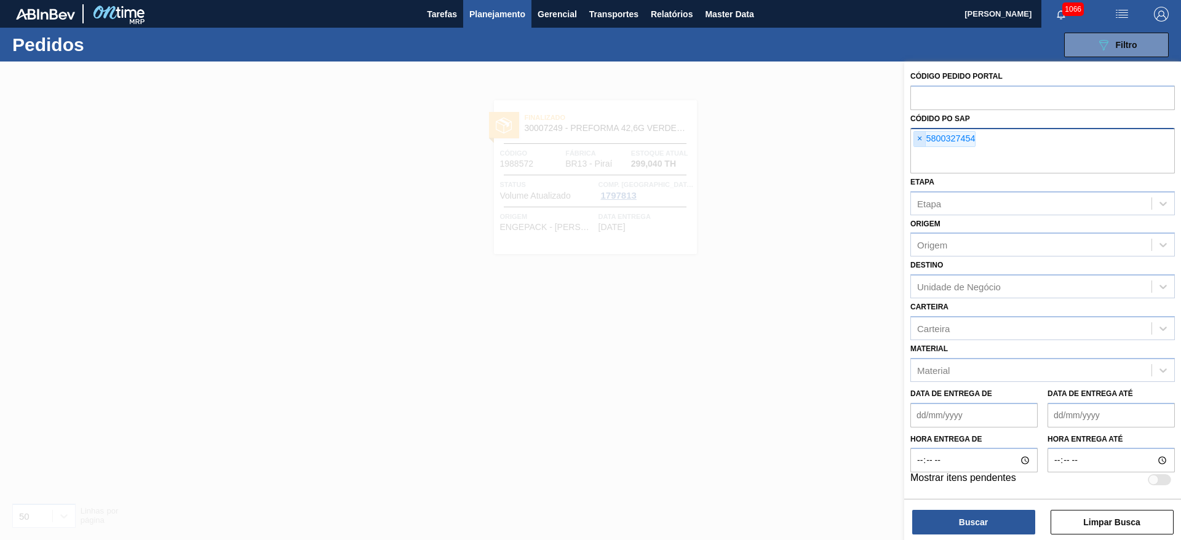
click at [920, 137] on span "×" at bounding box center [920, 139] width 12 height 15
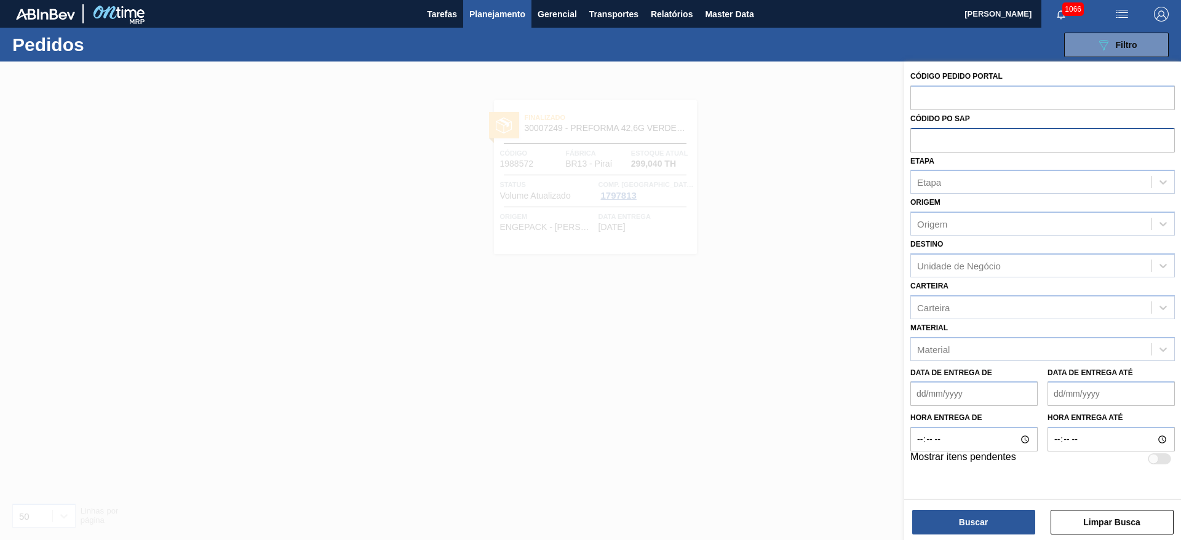
paste input "5800328888"
type input "5800328888"
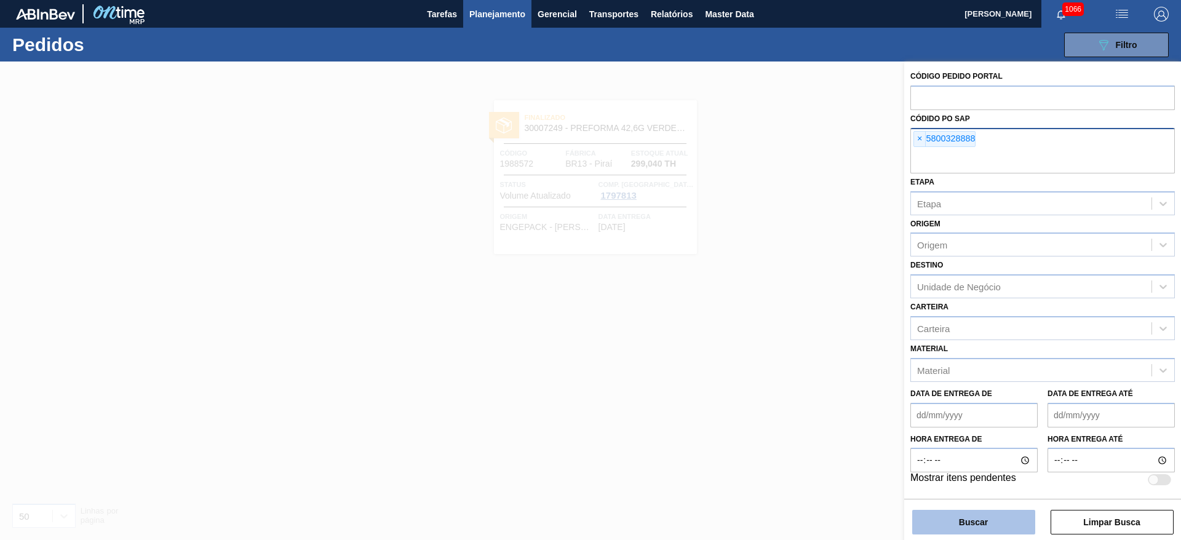
click at [943, 519] on button "Buscar" at bounding box center [973, 522] width 123 height 25
